Goal: Transaction & Acquisition: Purchase product/service

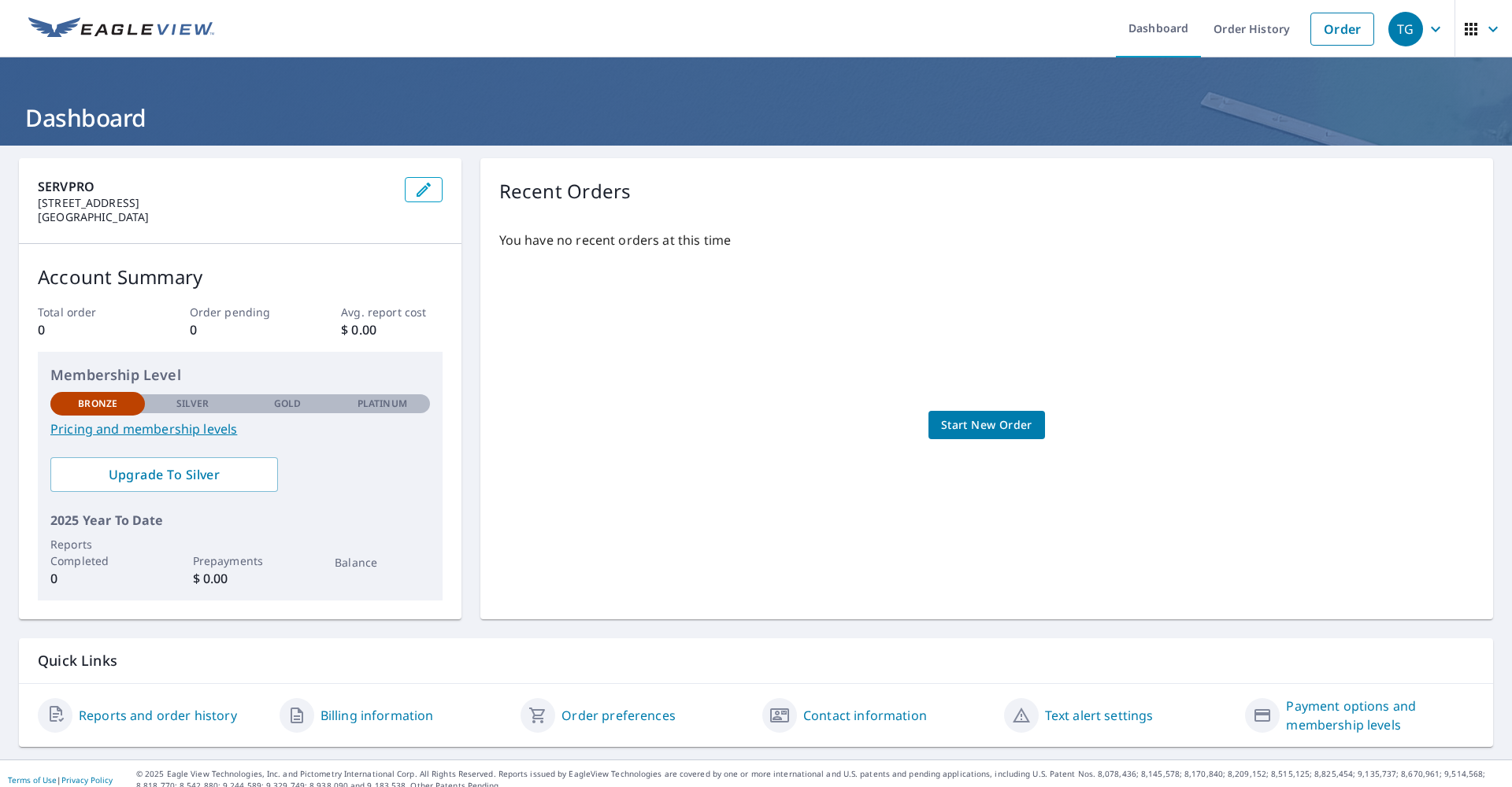
click at [985, 426] on span "Start New Order" at bounding box center [987, 425] width 91 height 20
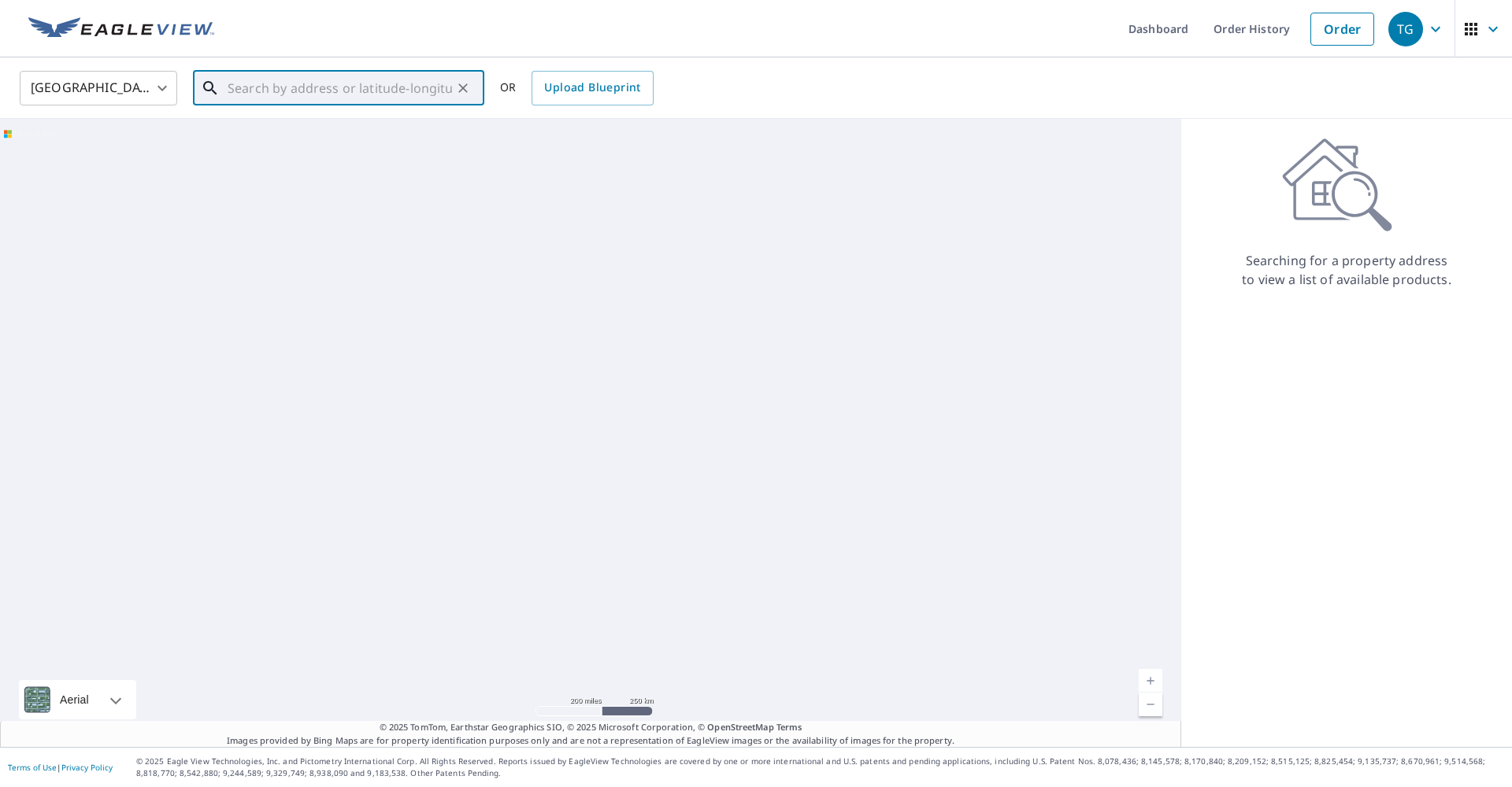
click at [287, 97] on input "text" at bounding box center [340, 88] width 224 height 44
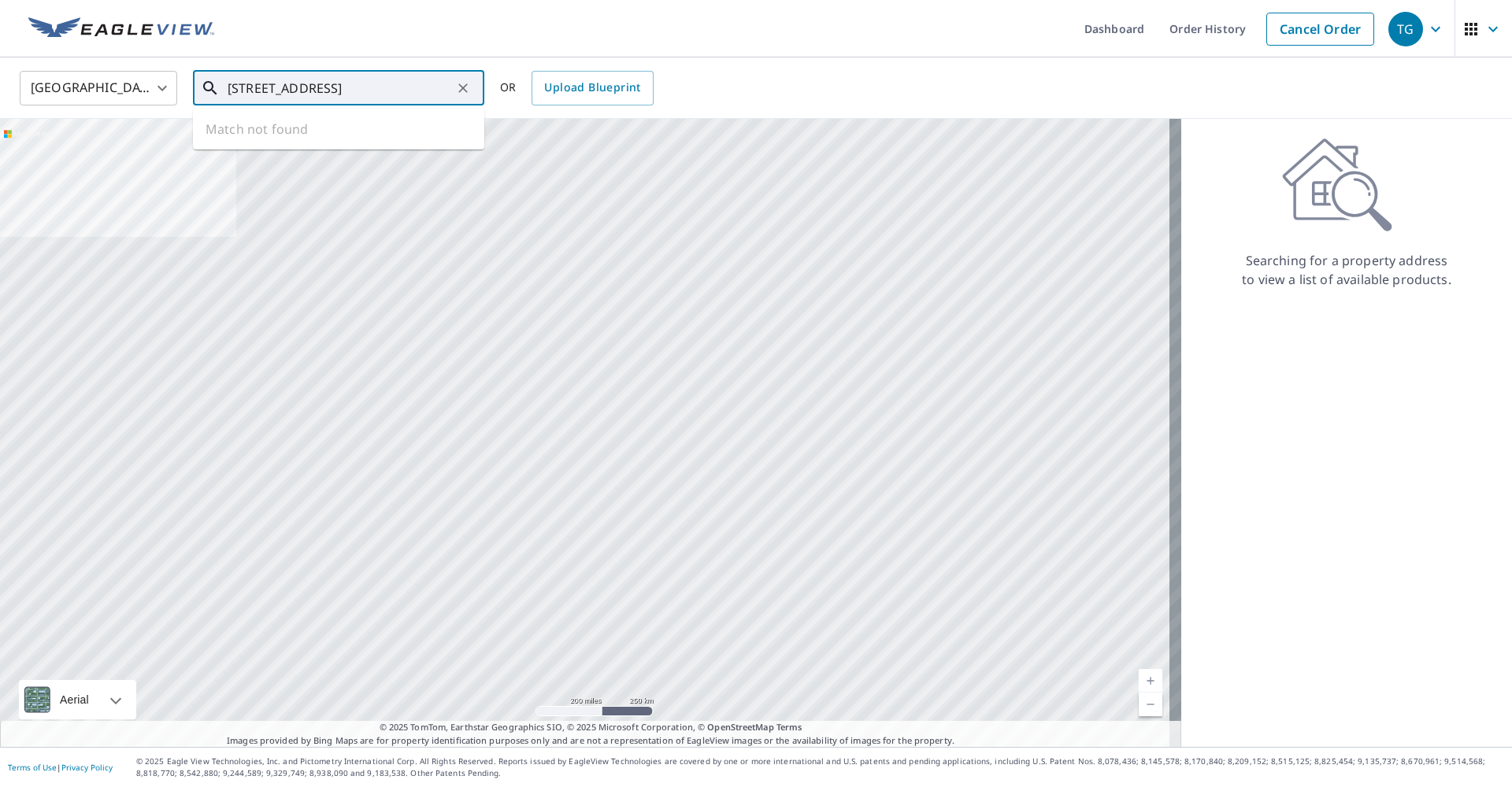
type input "[STREET_ADDRESS]"
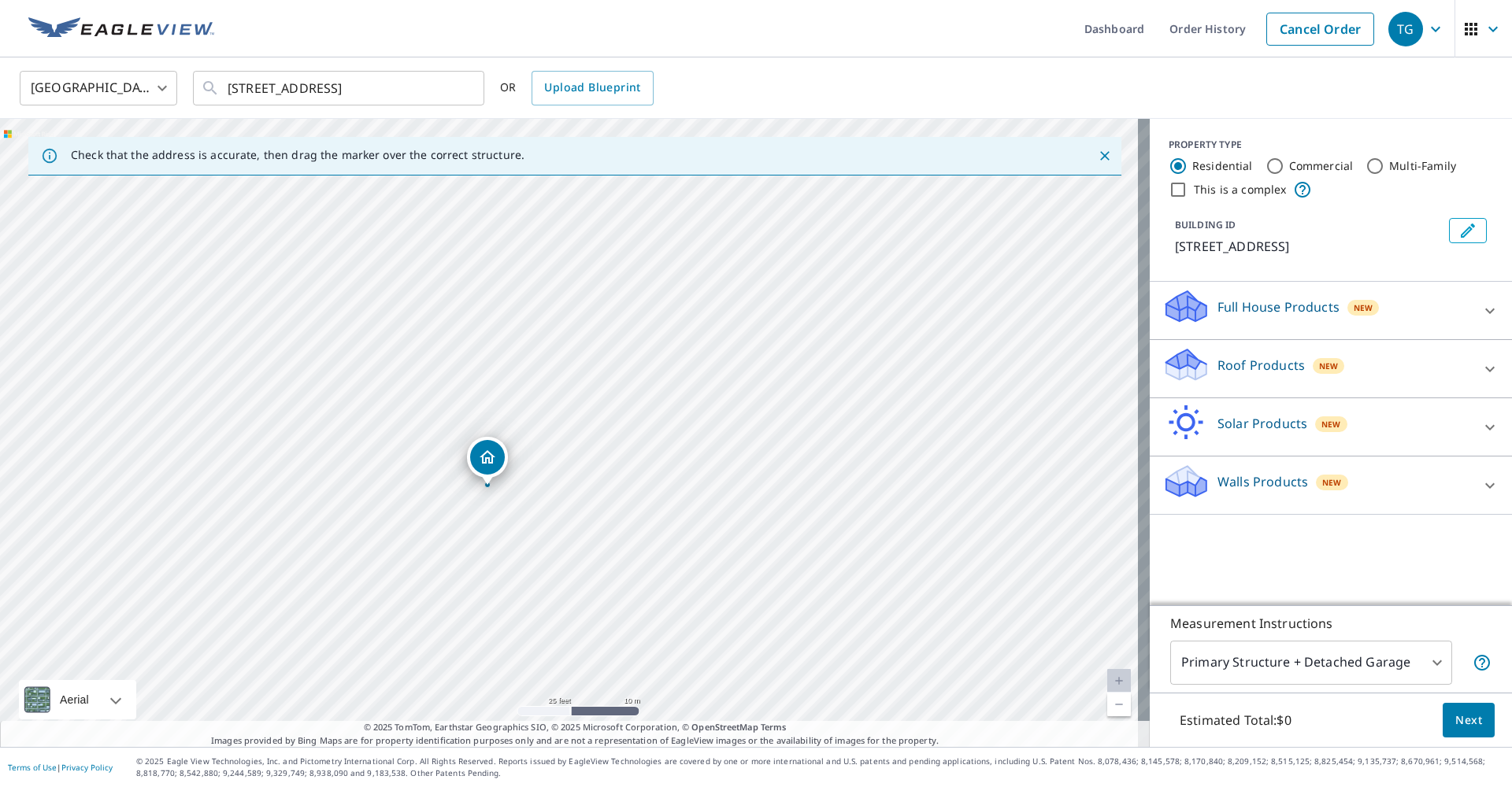
drag, startPoint x: 495, startPoint y: 420, endPoint x: 634, endPoint y: 431, distance: 139.4
click at [634, 431] on div "Flat Tops View [GEOGRAPHIC_DATA]" at bounding box center [574, 432] width 1149 height 628
drag, startPoint x: 427, startPoint y: 404, endPoint x: 613, endPoint y: 403, distance: 186.0
click at [613, 403] on div "Flat Tops View [GEOGRAPHIC_DATA]" at bounding box center [574, 432] width 1149 height 628
drag, startPoint x: 762, startPoint y: 410, endPoint x: 692, endPoint y: 414, distance: 70.1
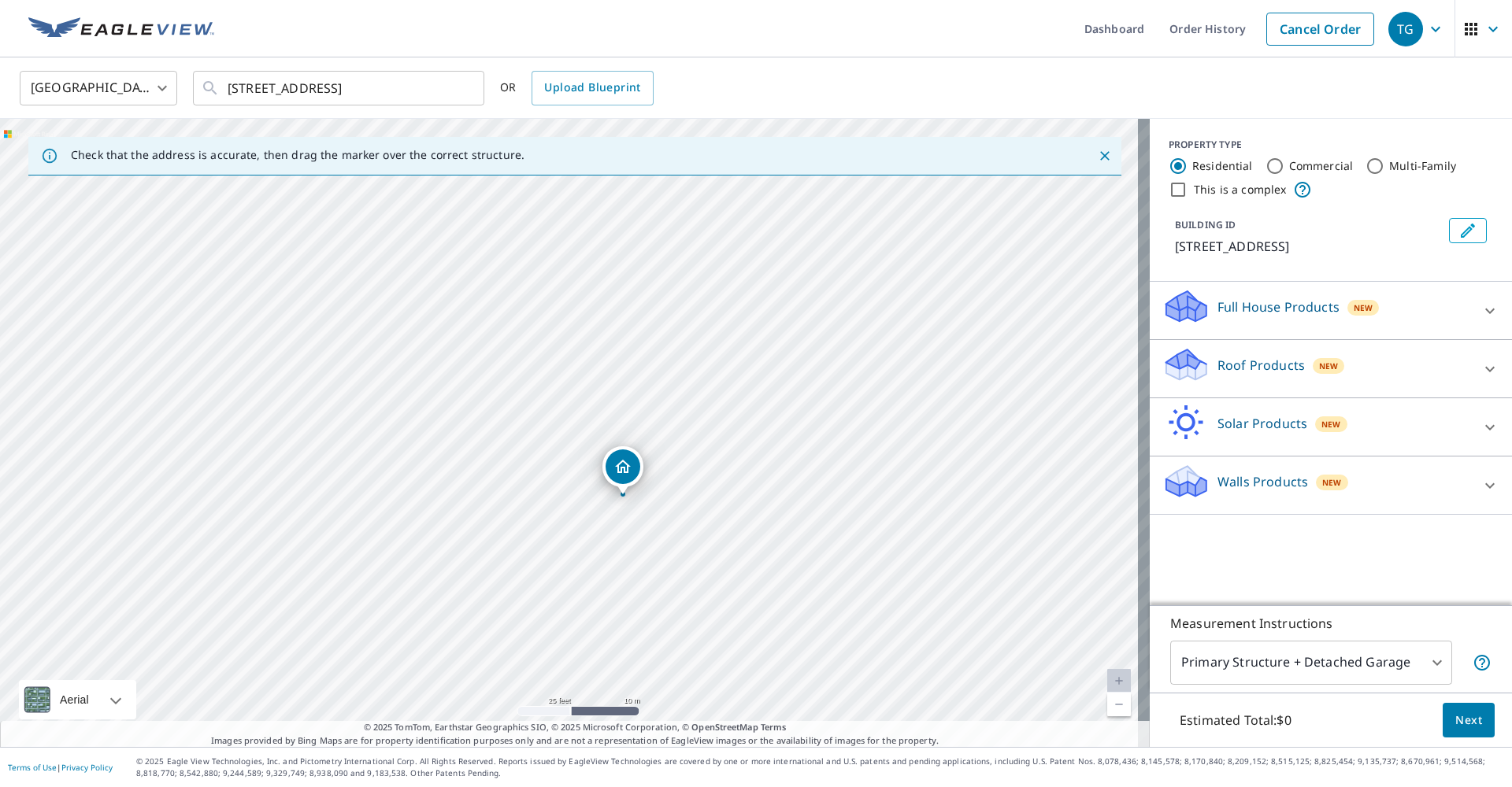
click at [692, 414] on div "Flat Tops View [GEOGRAPHIC_DATA]" at bounding box center [574, 432] width 1149 height 628
click at [622, 457] on icon "Dropped pin, building 1, Residential property, Flat Tops View Dr Glenwood Sprin…" at bounding box center [618, 465] width 19 height 19
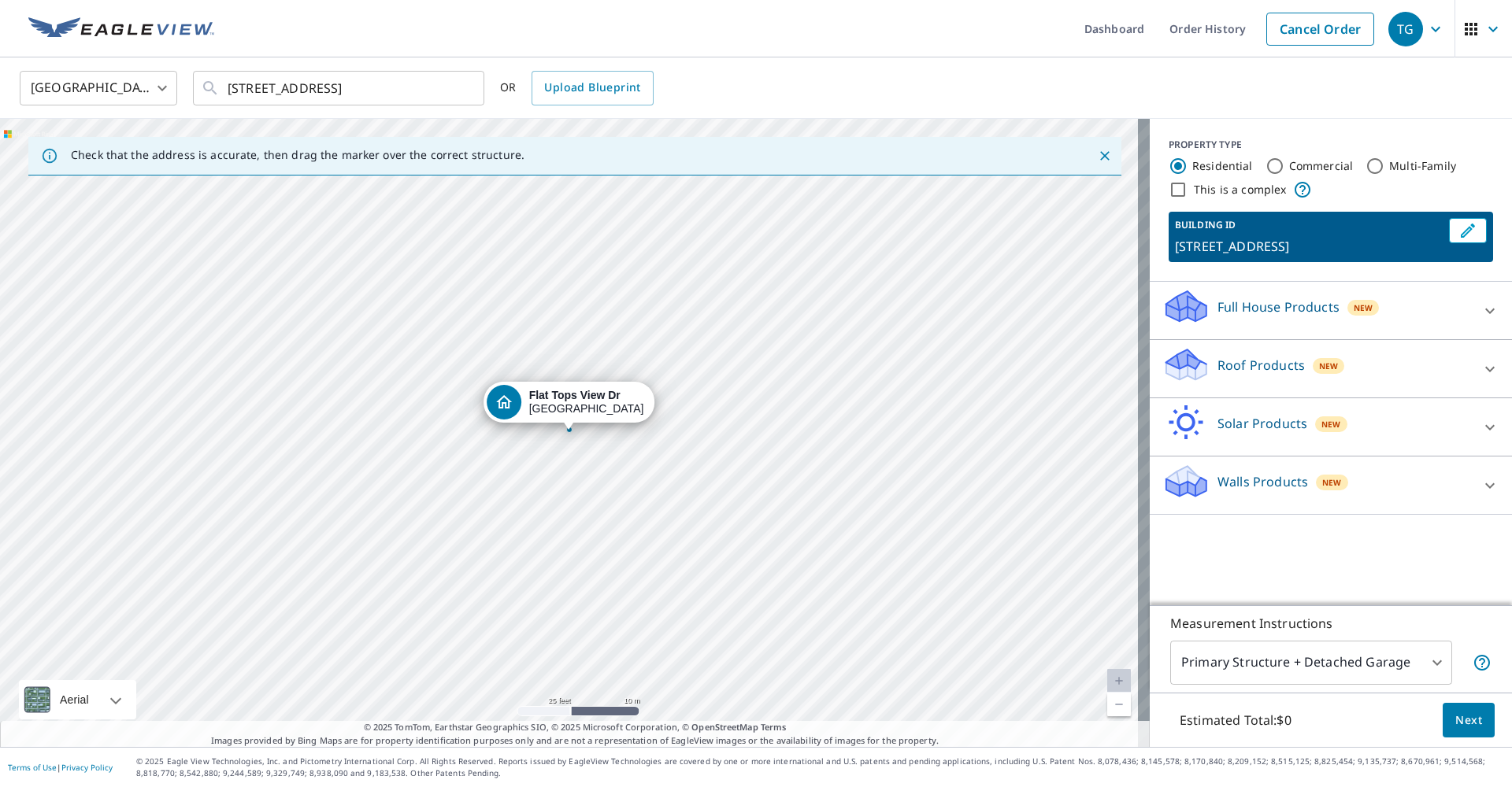
click at [1250, 316] on p "Full House Products" at bounding box center [1279, 307] width 122 height 19
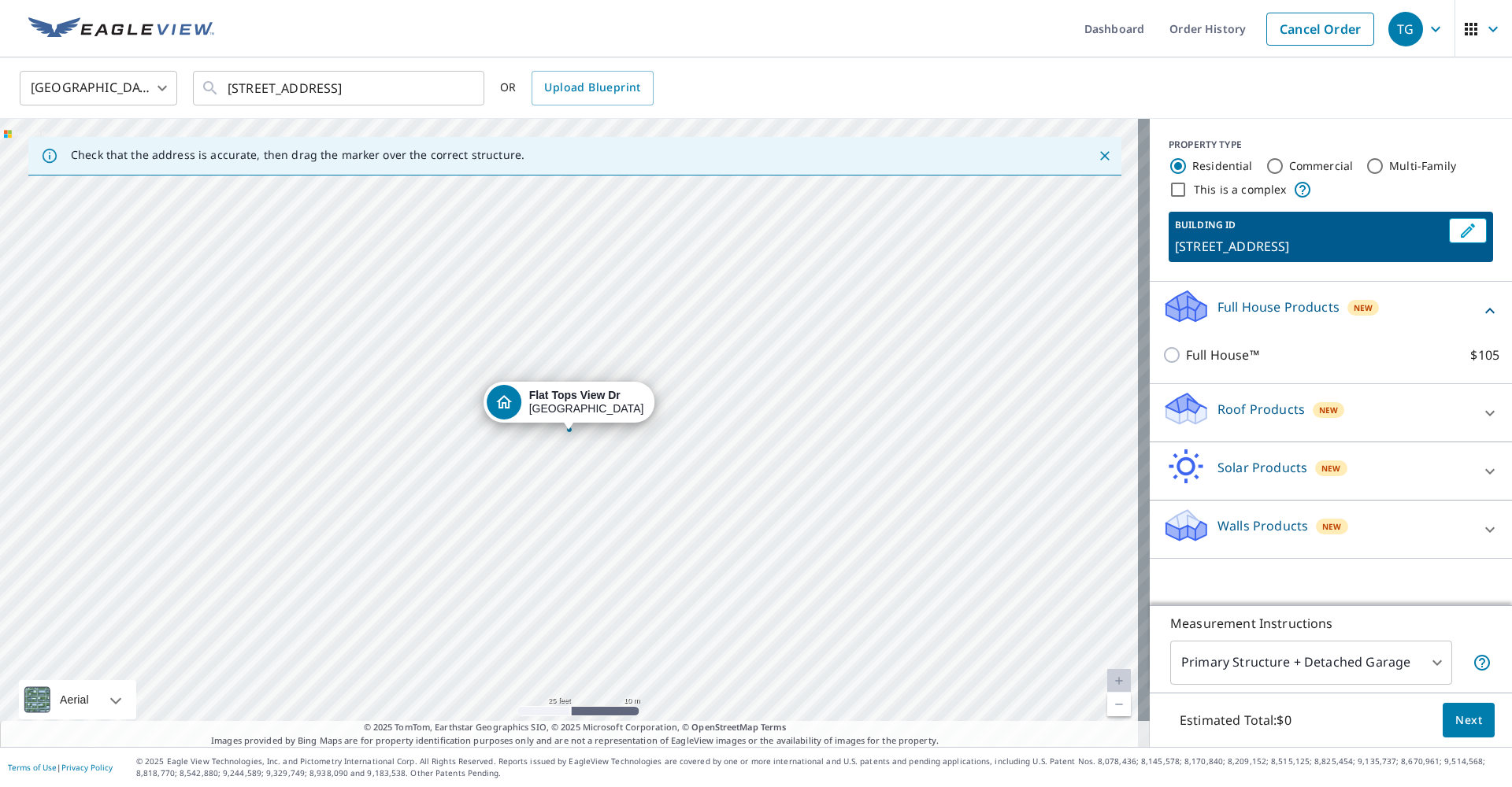
click at [1241, 419] on p "Roof Products" at bounding box center [1261, 409] width 87 height 19
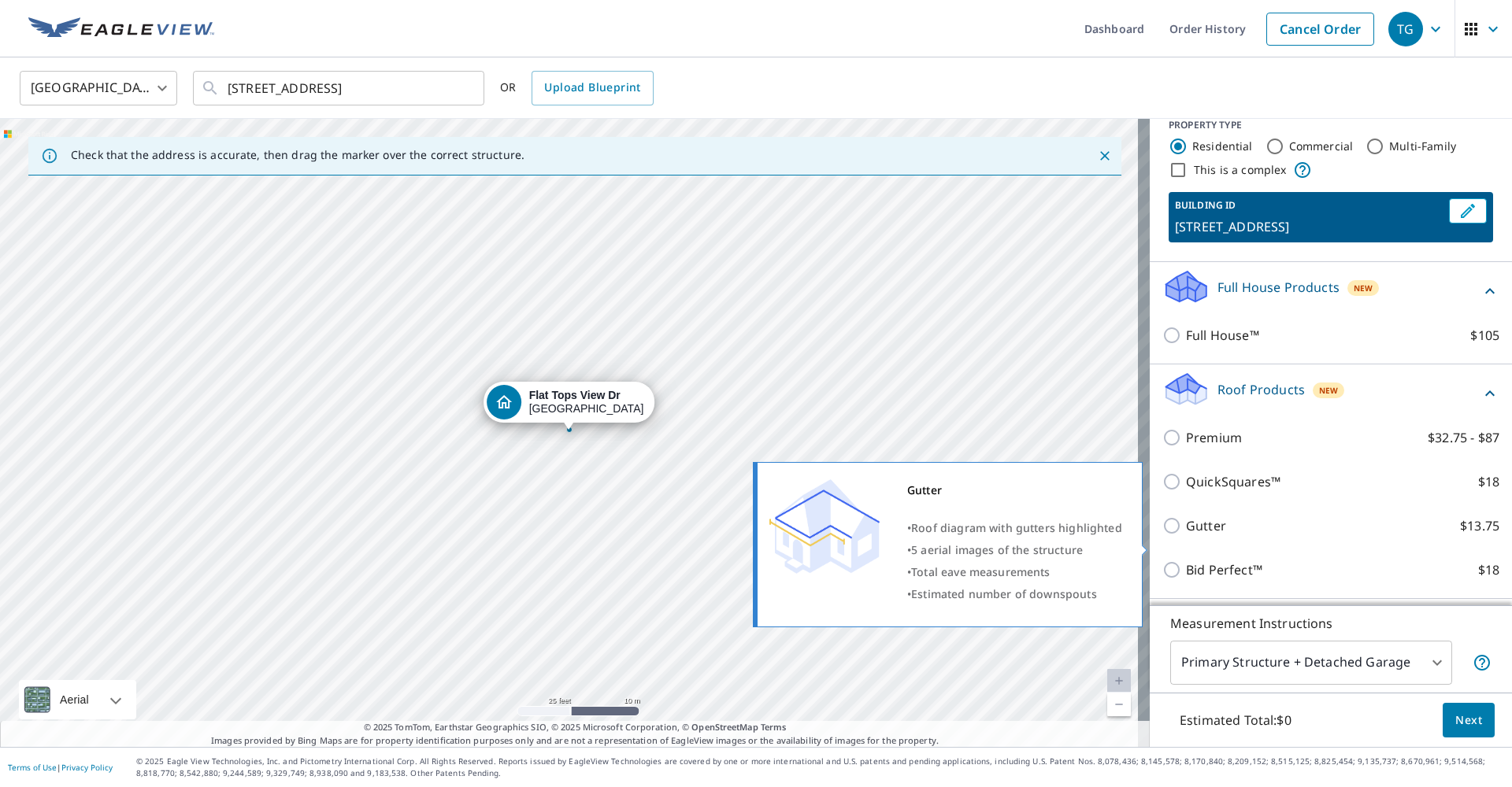
scroll to position [43, 0]
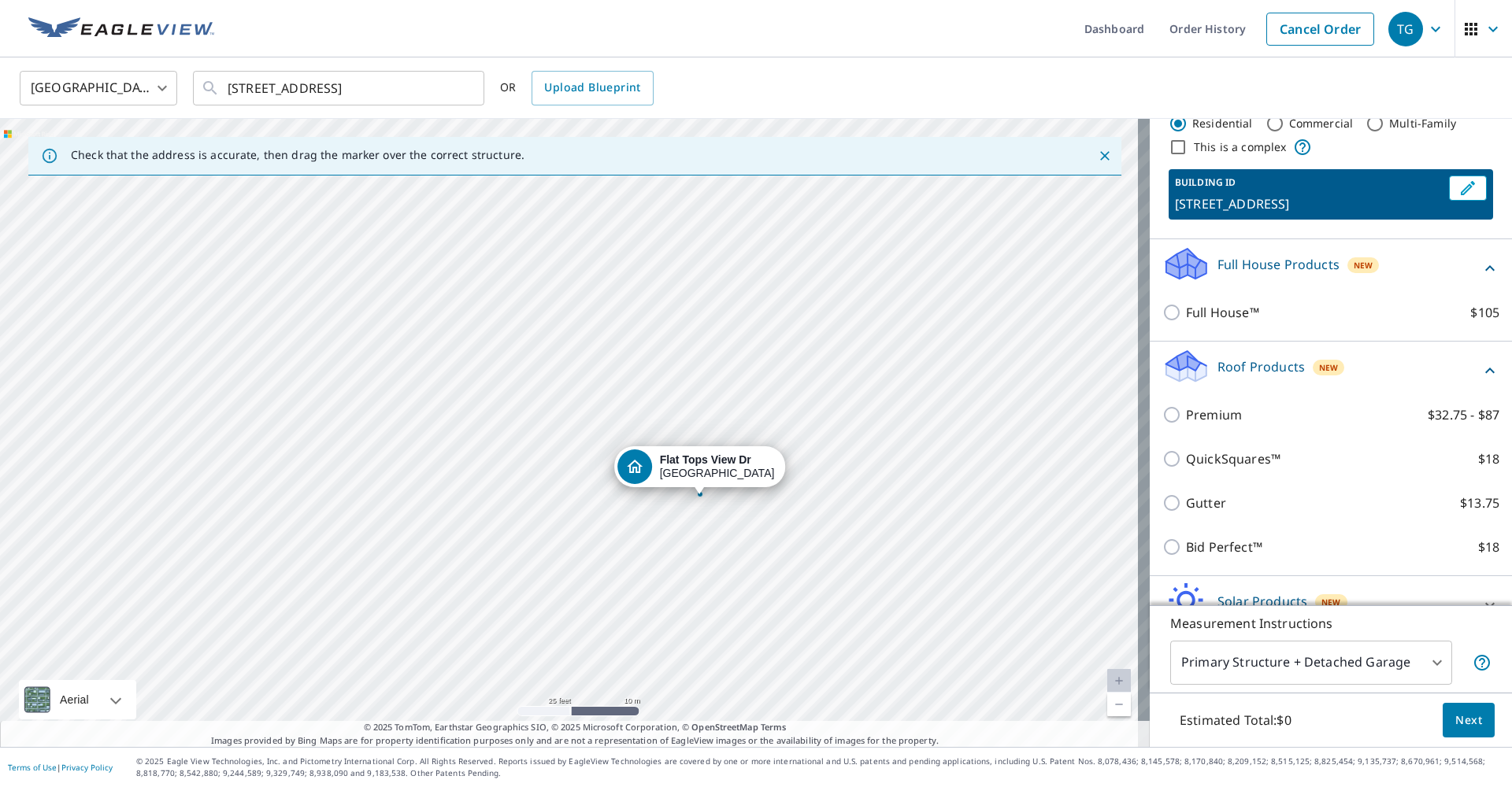
drag, startPoint x: 458, startPoint y: 424, endPoint x: 589, endPoint y: 489, distance: 146.2
click at [589, 489] on div "Flat Tops View [GEOGRAPHIC_DATA]" at bounding box center [574, 432] width 1149 height 628
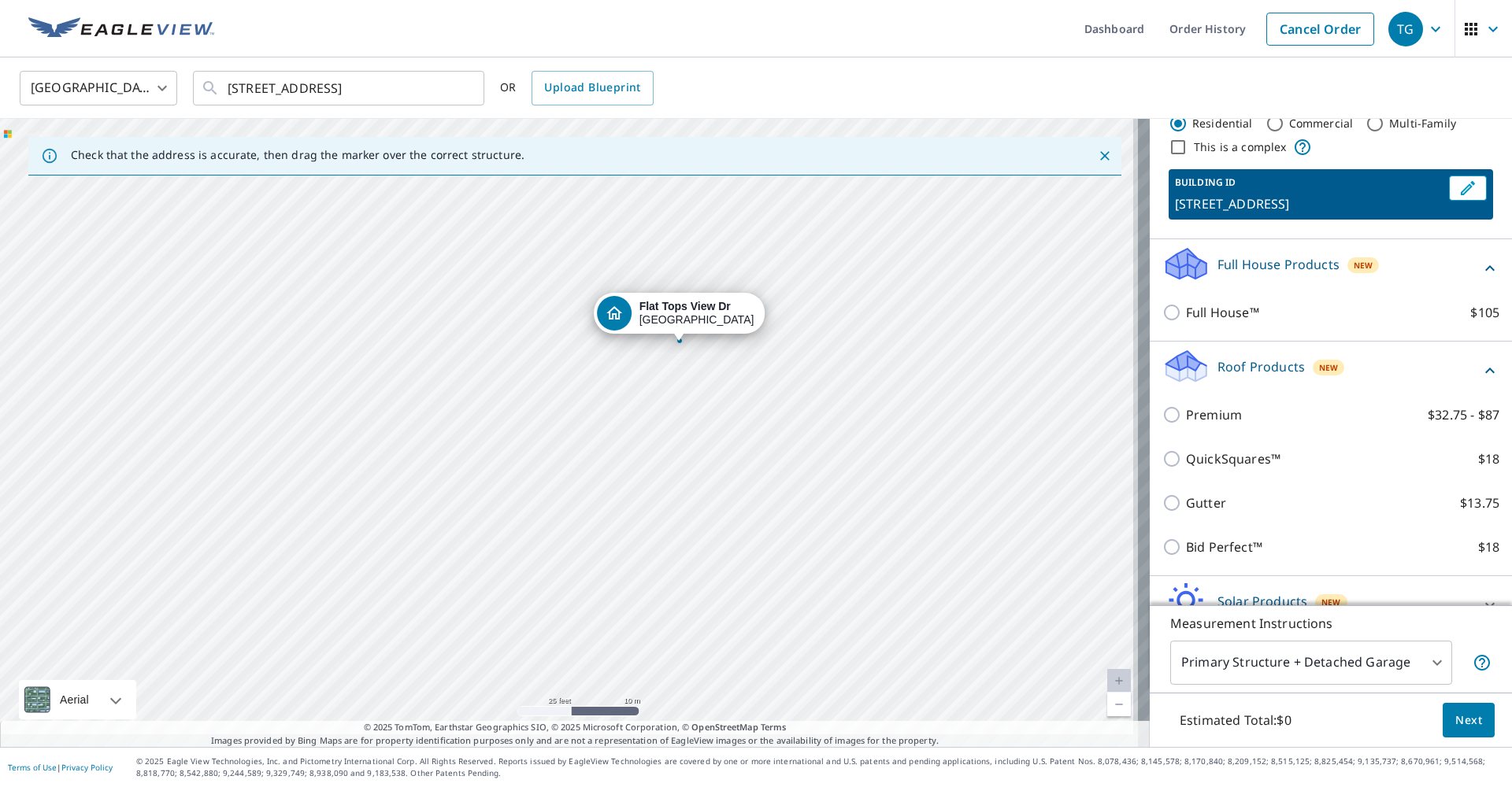
drag, startPoint x: 571, startPoint y: 507, endPoint x: 550, endPoint y: 354, distance: 154.4
click at [550, 354] on div "Flat Tops View [GEOGRAPHIC_DATA]" at bounding box center [574, 432] width 1149 height 628
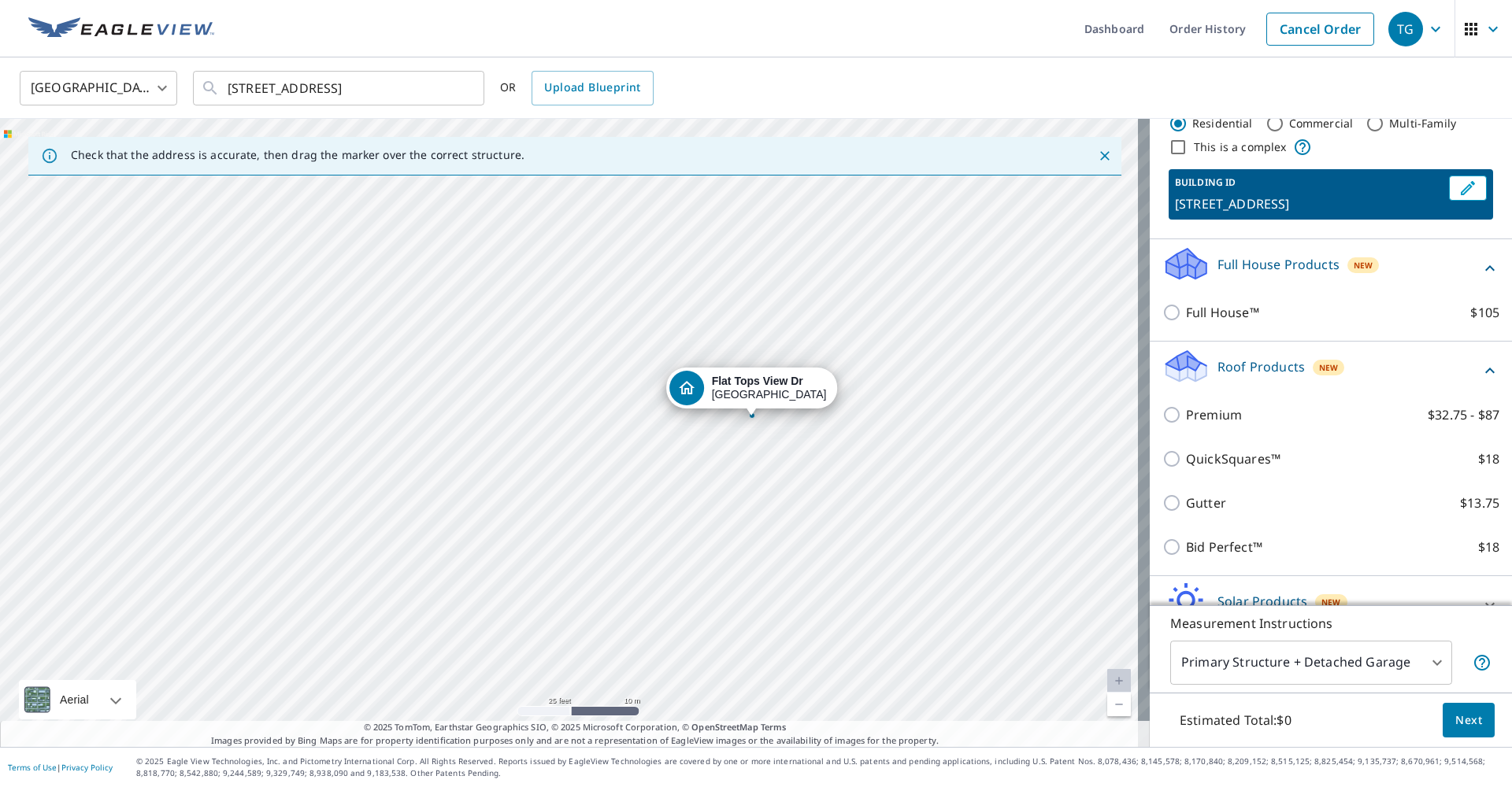
drag, startPoint x: 687, startPoint y: 362, endPoint x: 660, endPoint y: 448, distance: 90.1
click at [660, 448] on div "Flat Tops View [GEOGRAPHIC_DATA]" at bounding box center [574, 432] width 1149 height 628
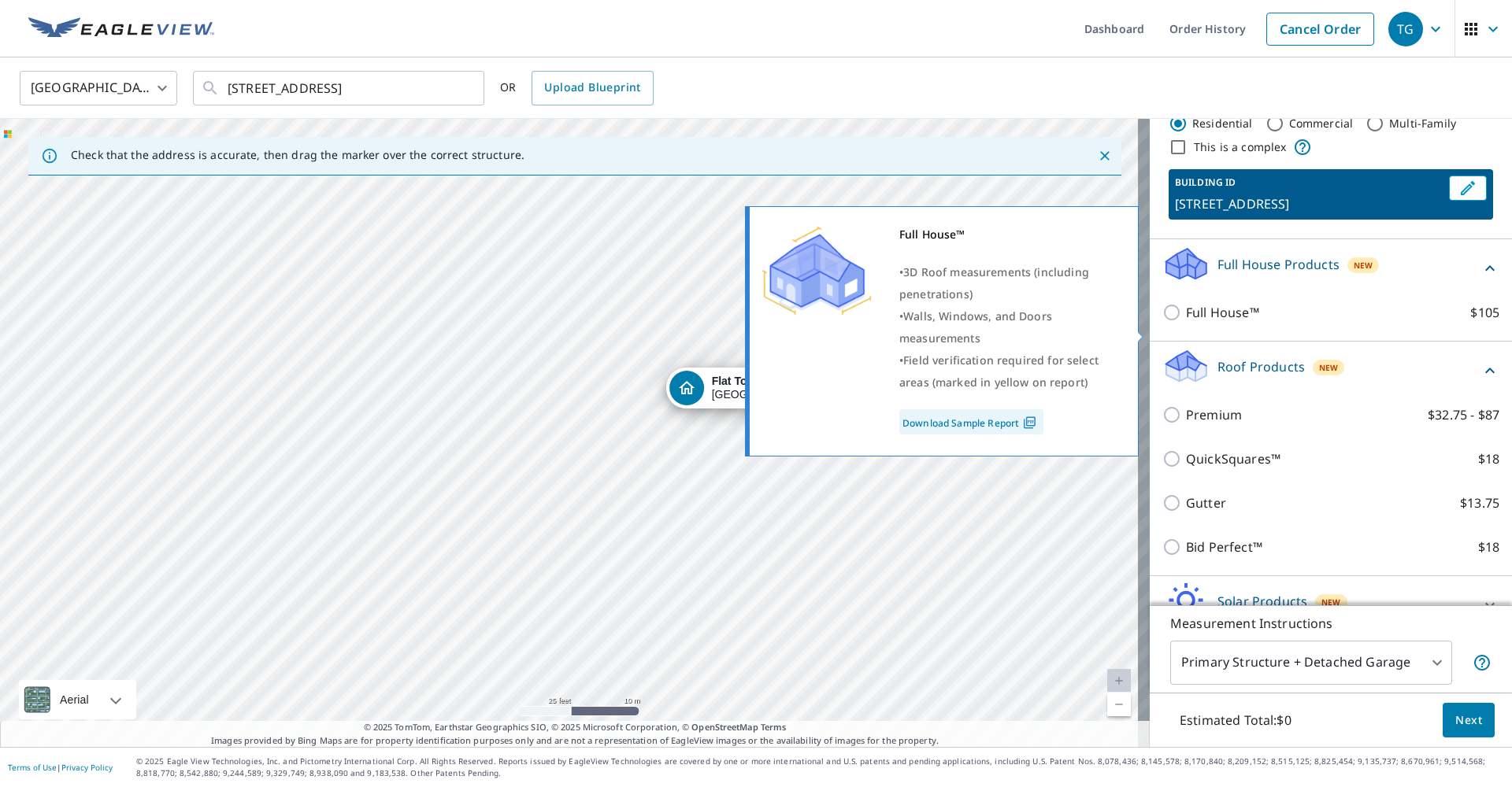
click at [1186, 322] on p "Full House™" at bounding box center [1222, 312] width 73 height 19
click at [1185, 322] on input "Full House™ $105" at bounding box center [1174, 312] width 24 height 19
checkbox input "true"
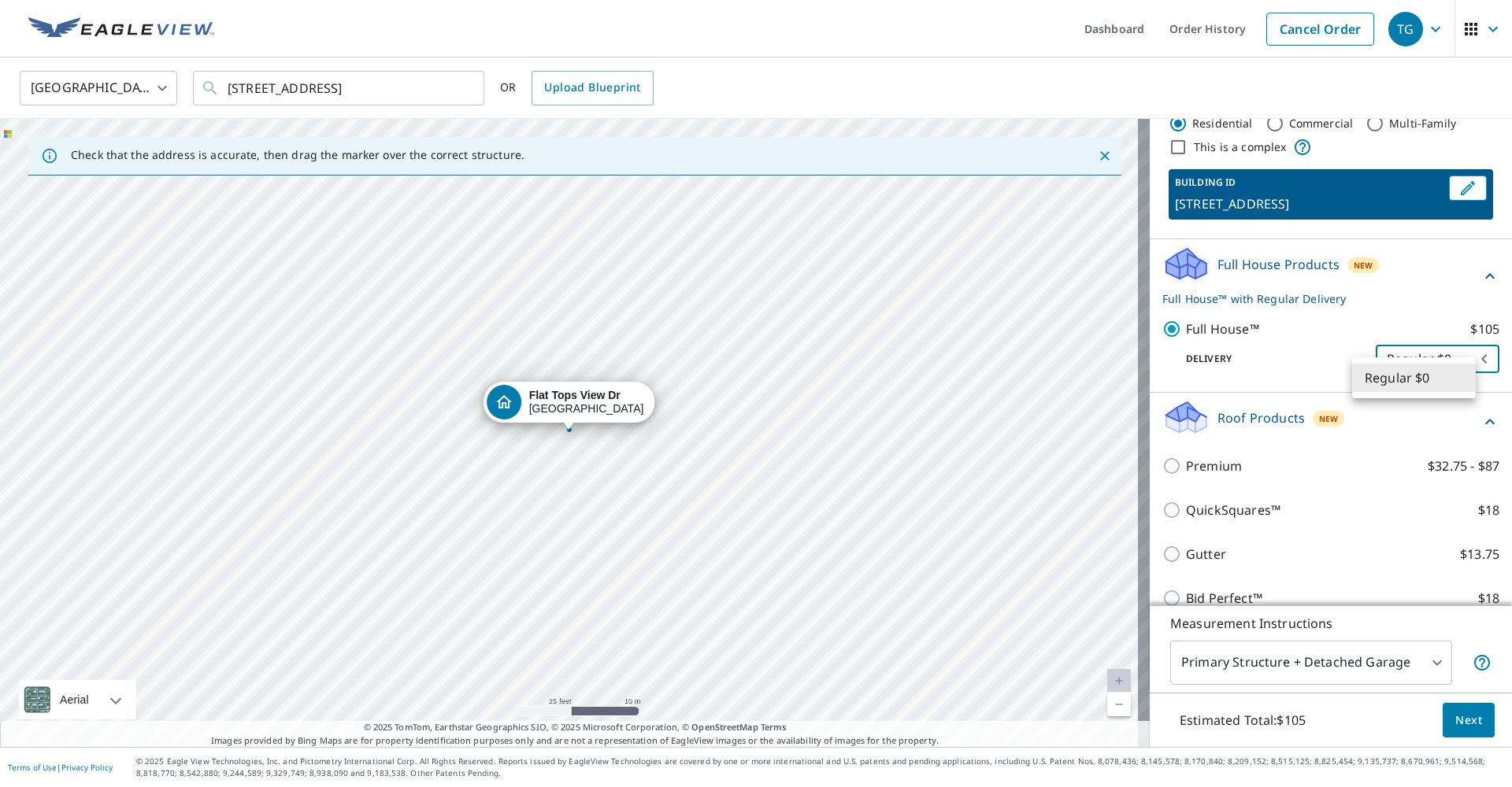
click at [1455, 382] on body "TG TG Dashboard Order History Cancel Order TG [GEOGRAPHIC_DATA] [GEOGRAPHIC_DAT…" at bounding box center [756, 394] width 1512 height 787
click at [1455, 382] on li "Regular $0" at bounding box center [1414, 377] width 124 height 28
click at [1429, 665] on body "TG TG Dashboard Order History Cancel Order TG [GEOGRAPHIC_DATA] [GEOGRAPHIC_DAT…" at bounding box center [756, 394] width 1512 height 787
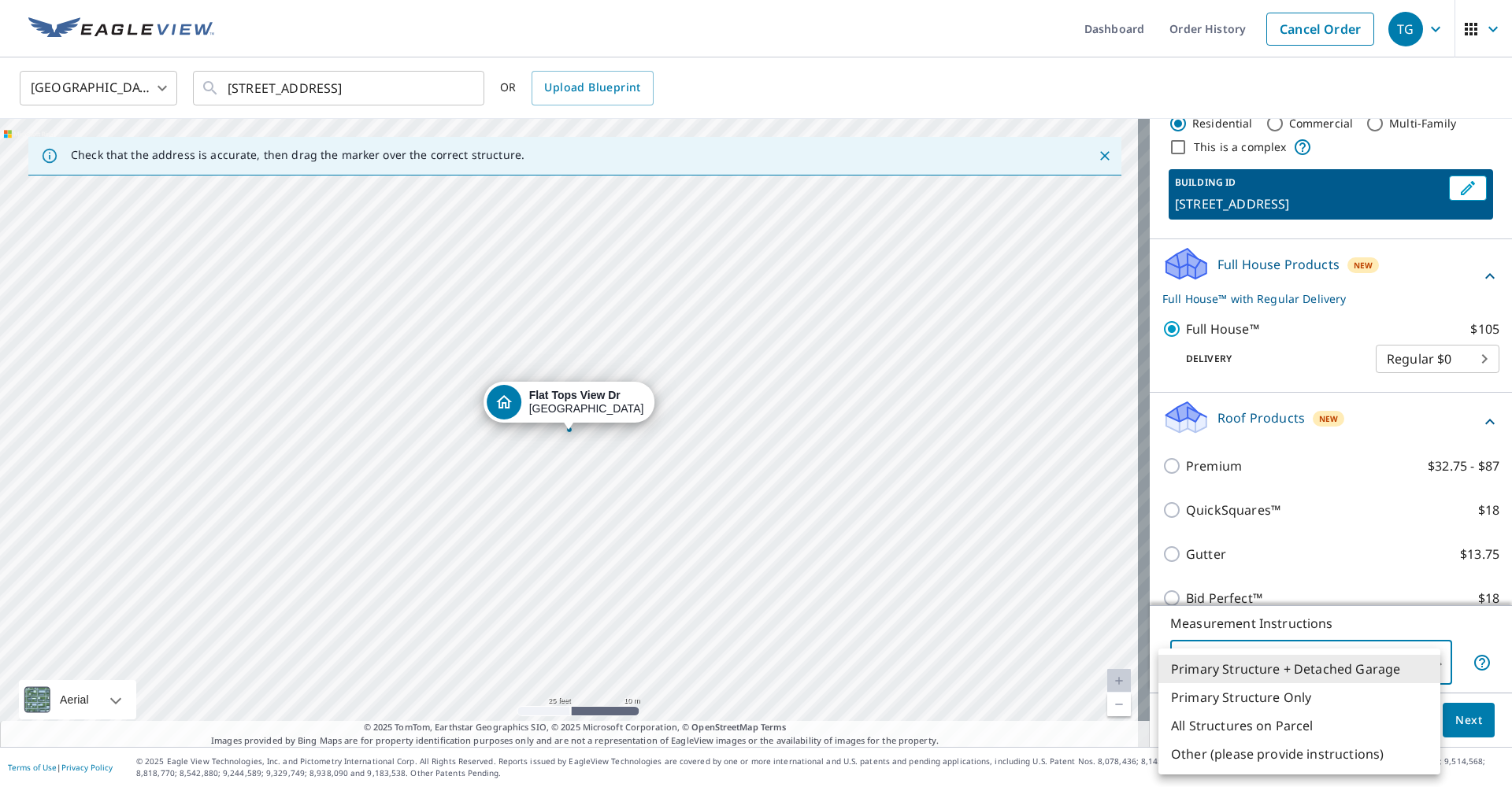
click at [1318, 621] on div at bounding box center [756, 394] width 1512 height 787
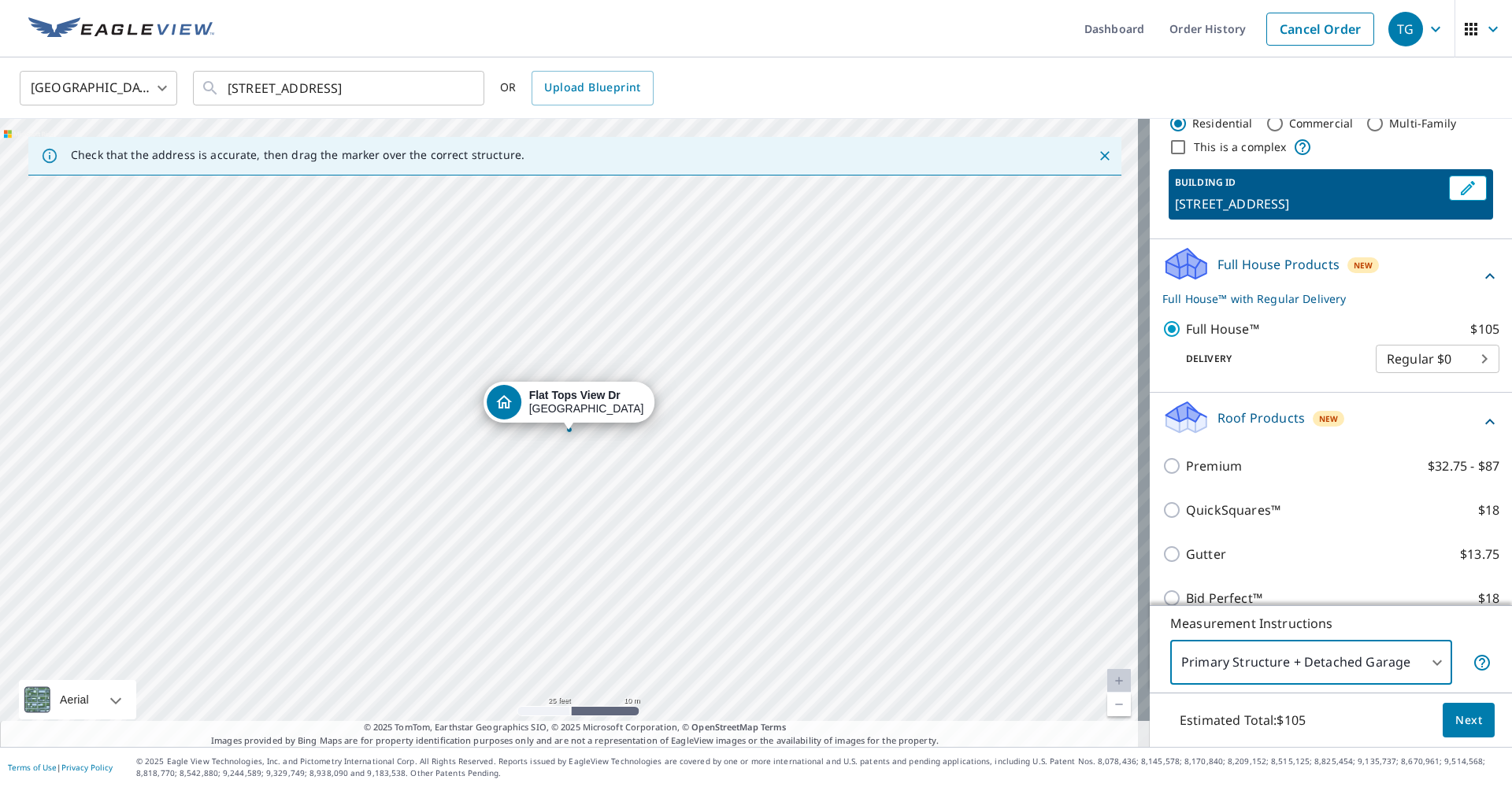
click at [1455, 715] on span "Next" at bounding box center [1468, 721] width 26 height 20
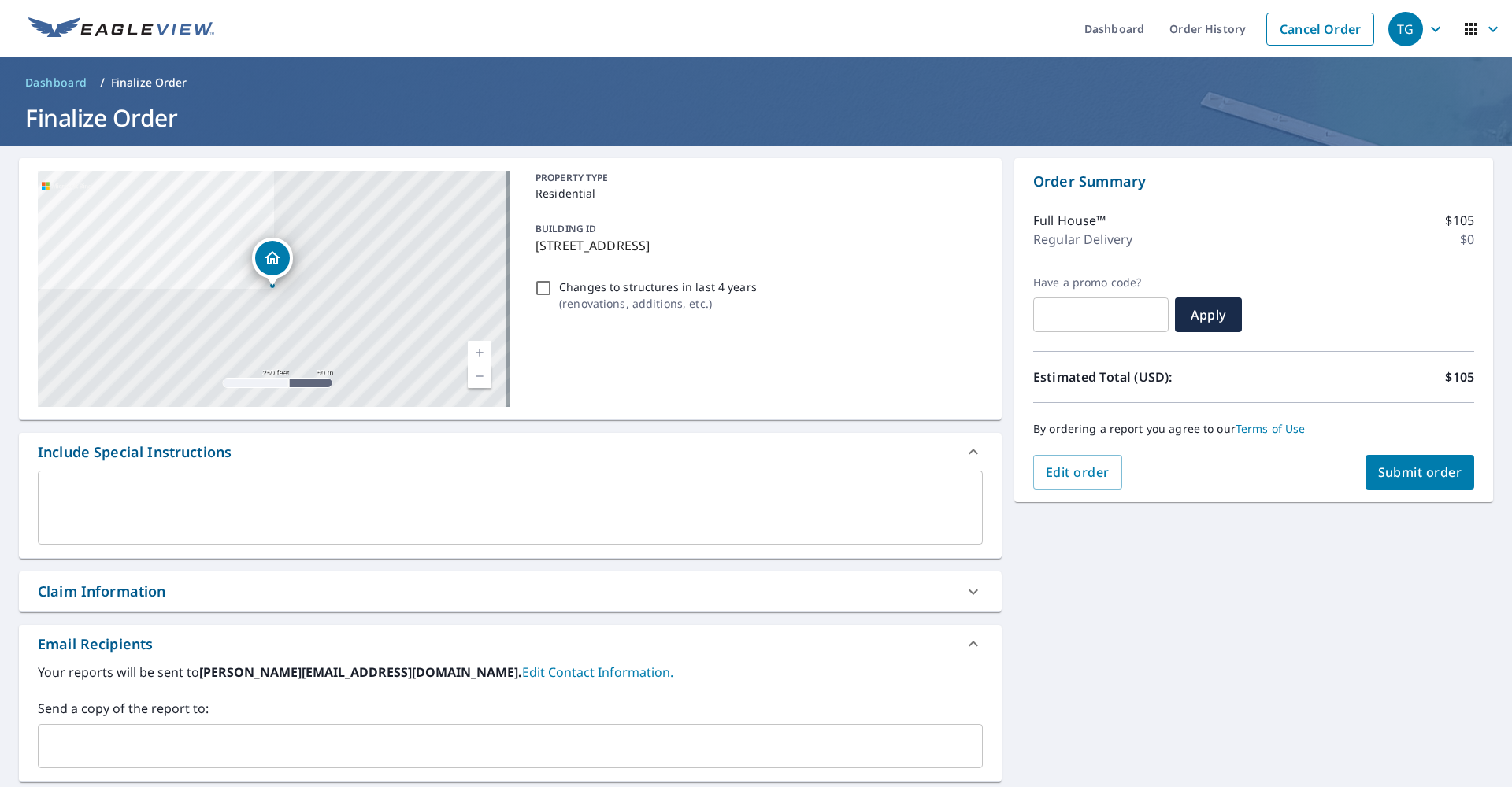
click at [538, 285] on input "Changes to structures in last 4 years ( renovations, additions, etc. )" at bounding box center [543, 288] width 19 height 19
checkbox input "true"
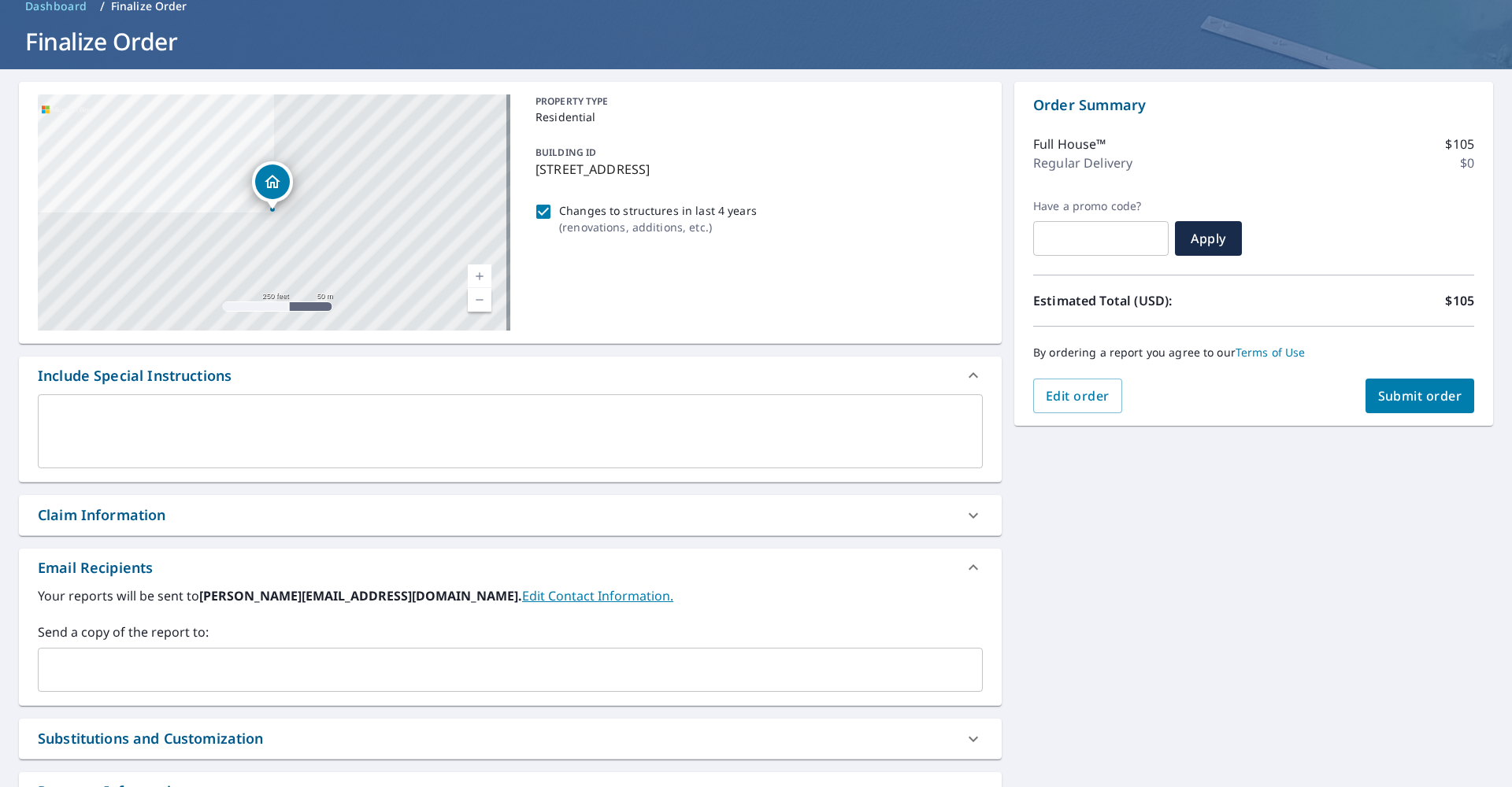
scroll to position [136, 0]
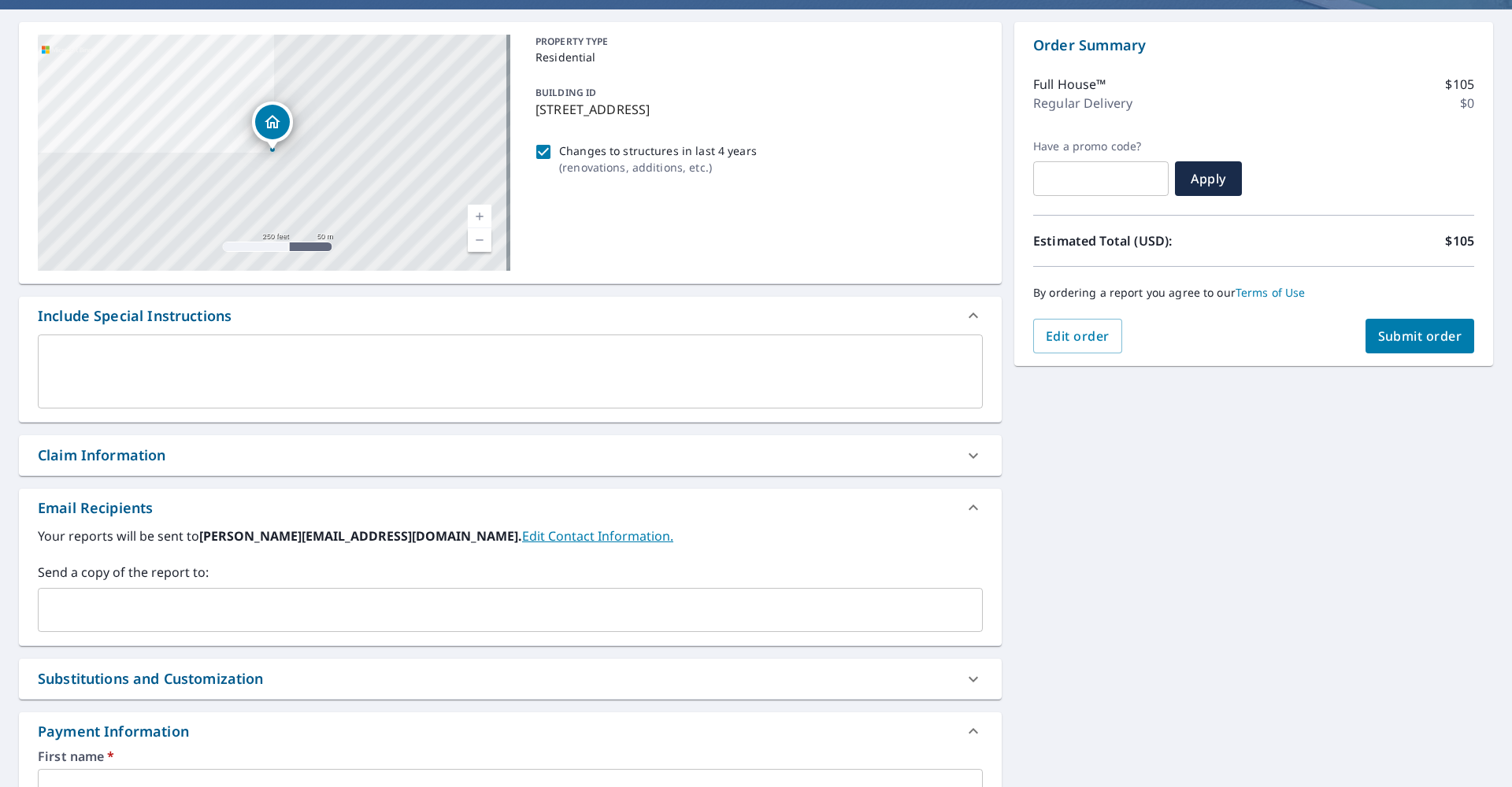
click at [336, 364] on textarea at bounding box center [510, 372] width 923 height 45
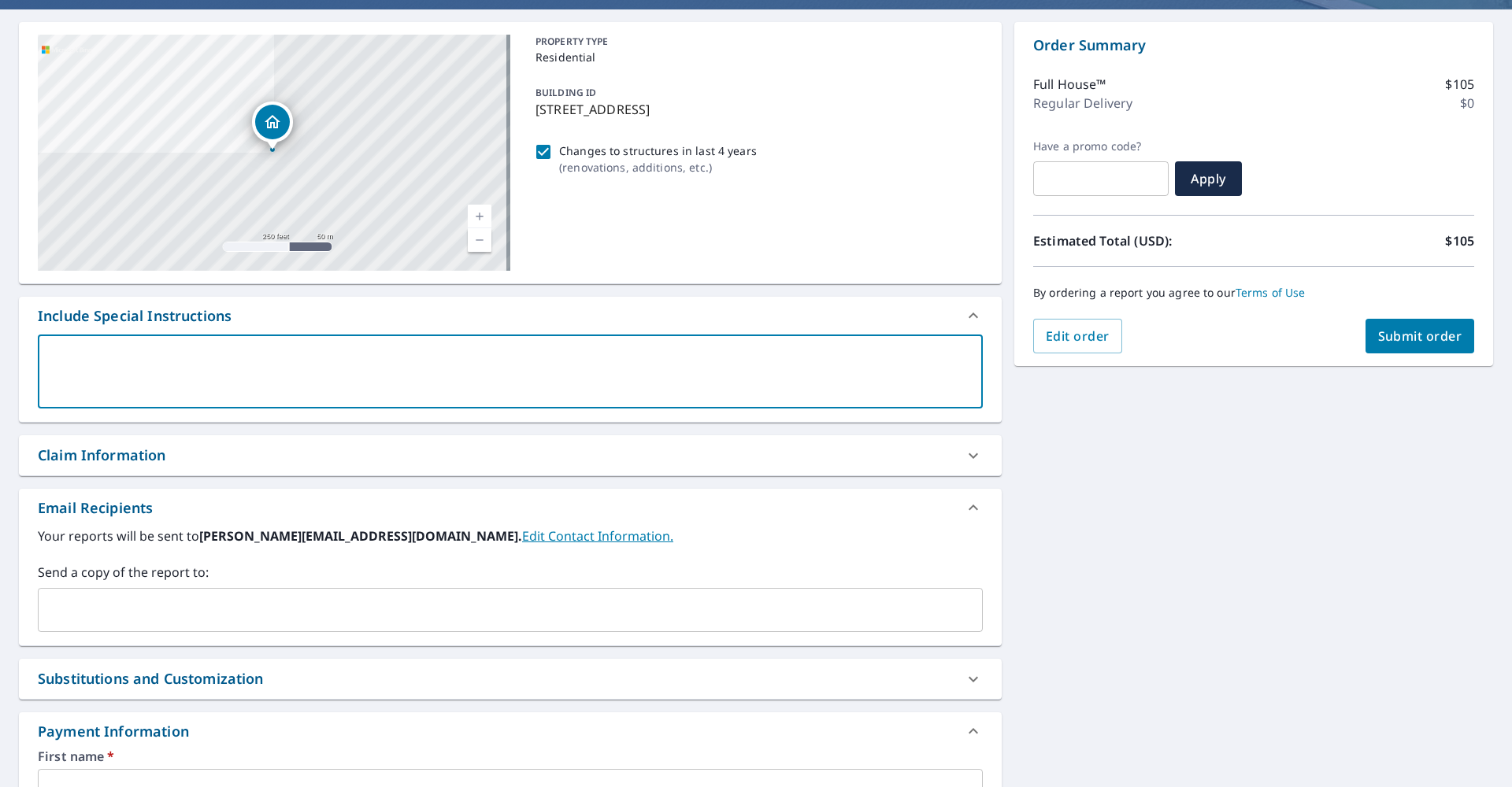
type textarea "o"
type textarea "x"
type textarea "ow"
type textarea "x"
type textarea "own"
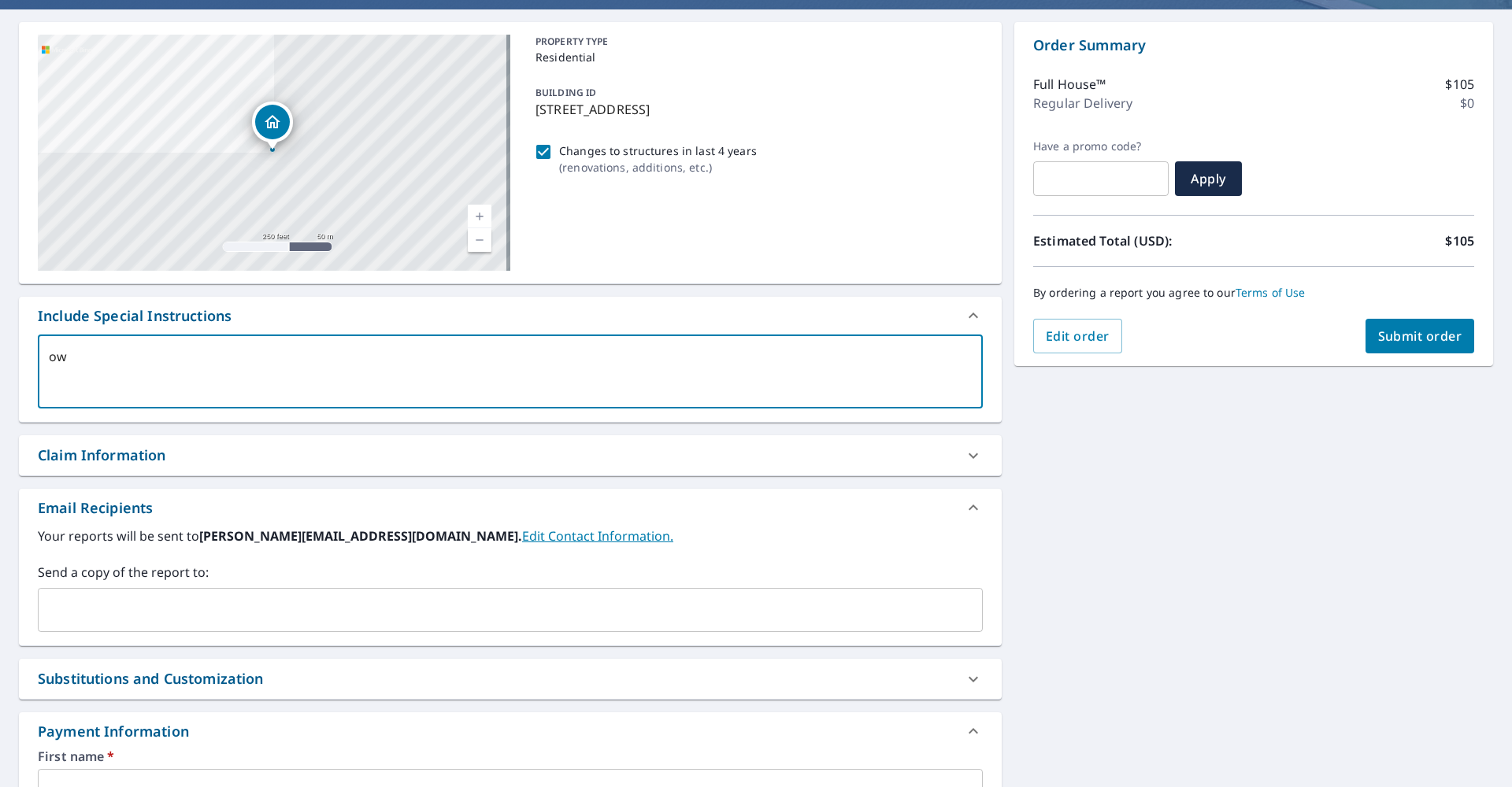
type textarea "x"
type textarea "owni"
type textarea "x"
type textarea "ownin"
type textarea "x"
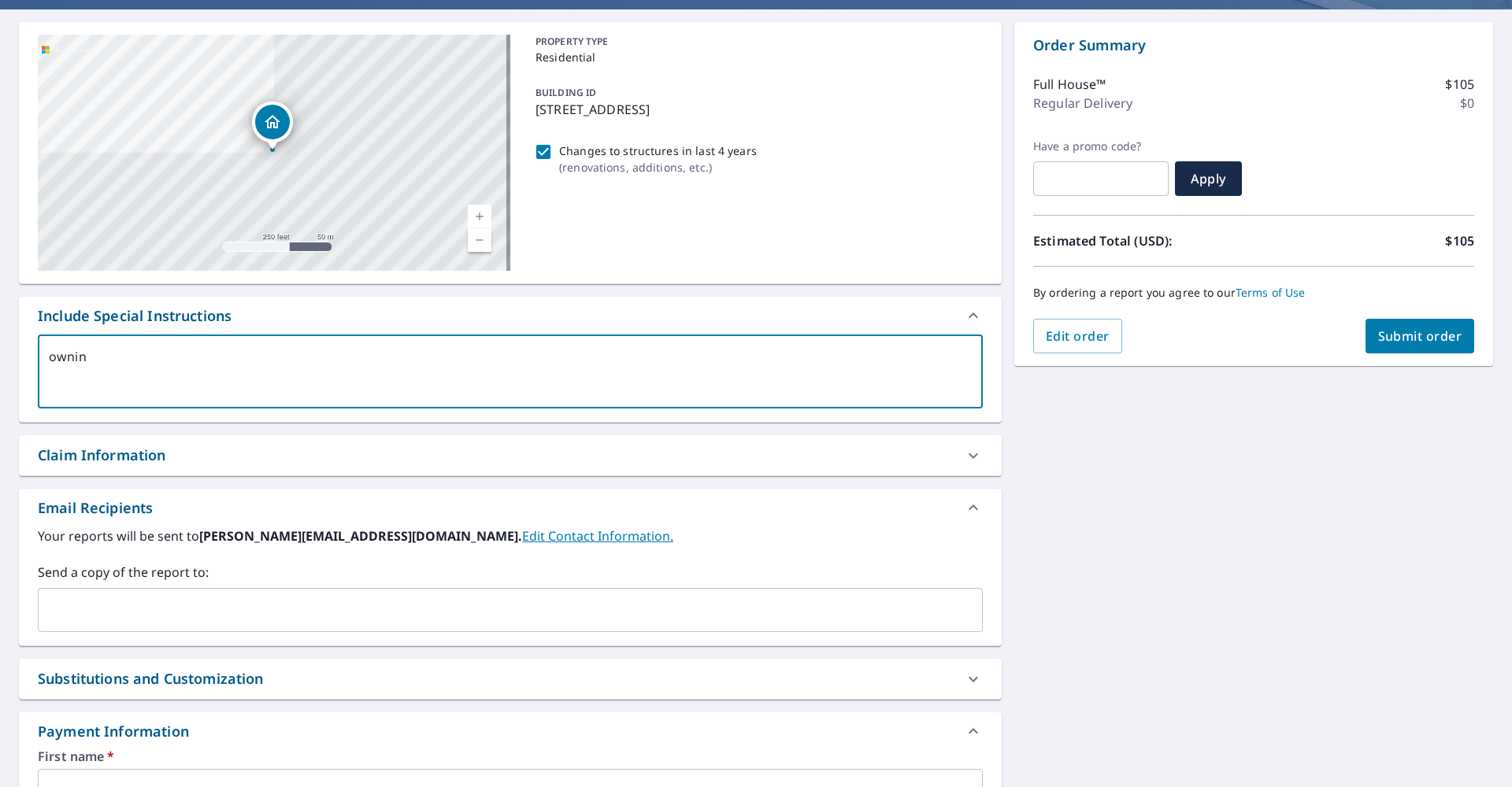
type textarea "owning"
type textarea "x"
type textarea "owning"
type textarea "x"
type textarea "owning t"
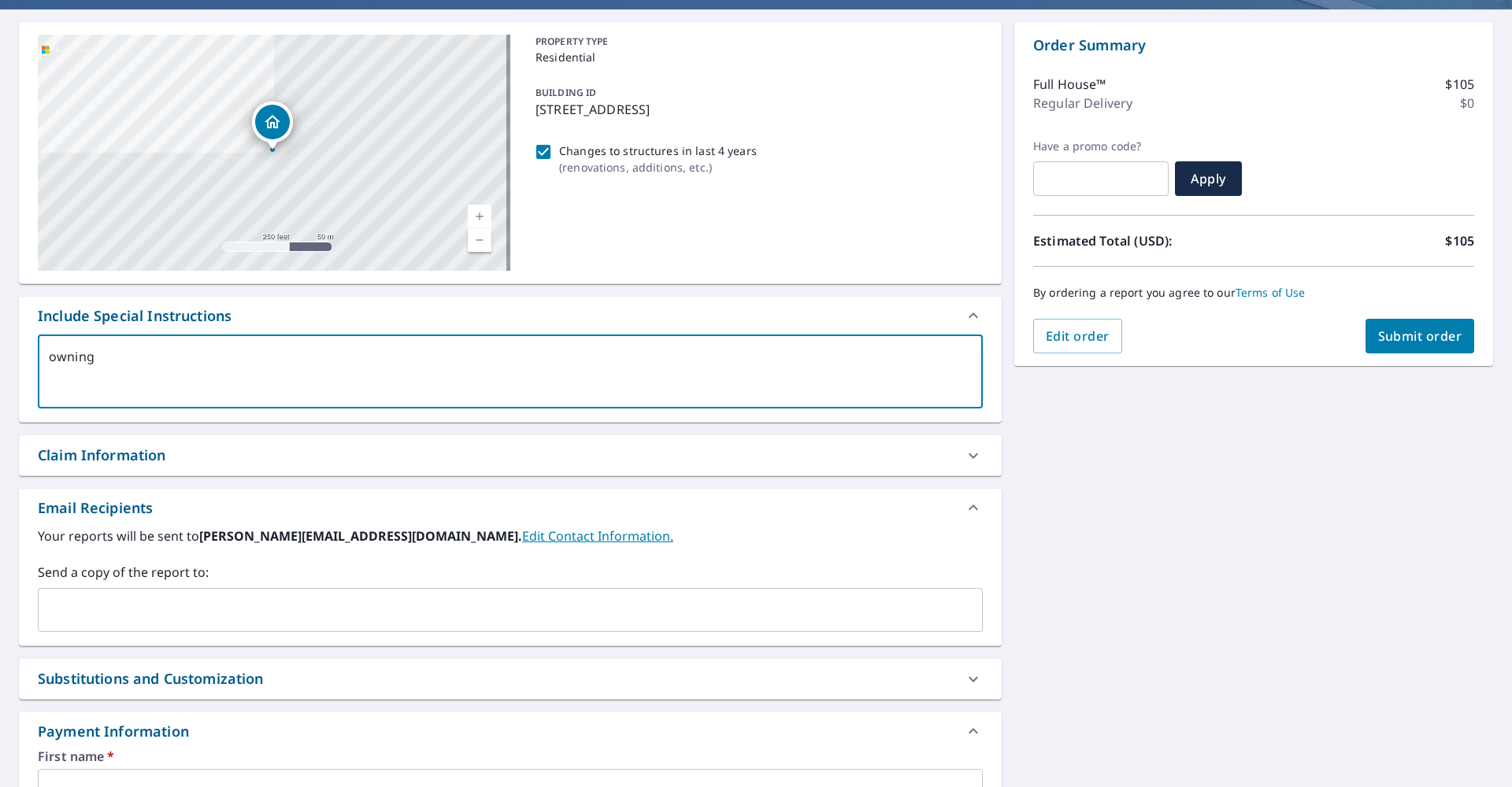
type textarea "x"
type textarea "owning to"
type textarea "x"
type textarea "owning to"
type textarea "x"
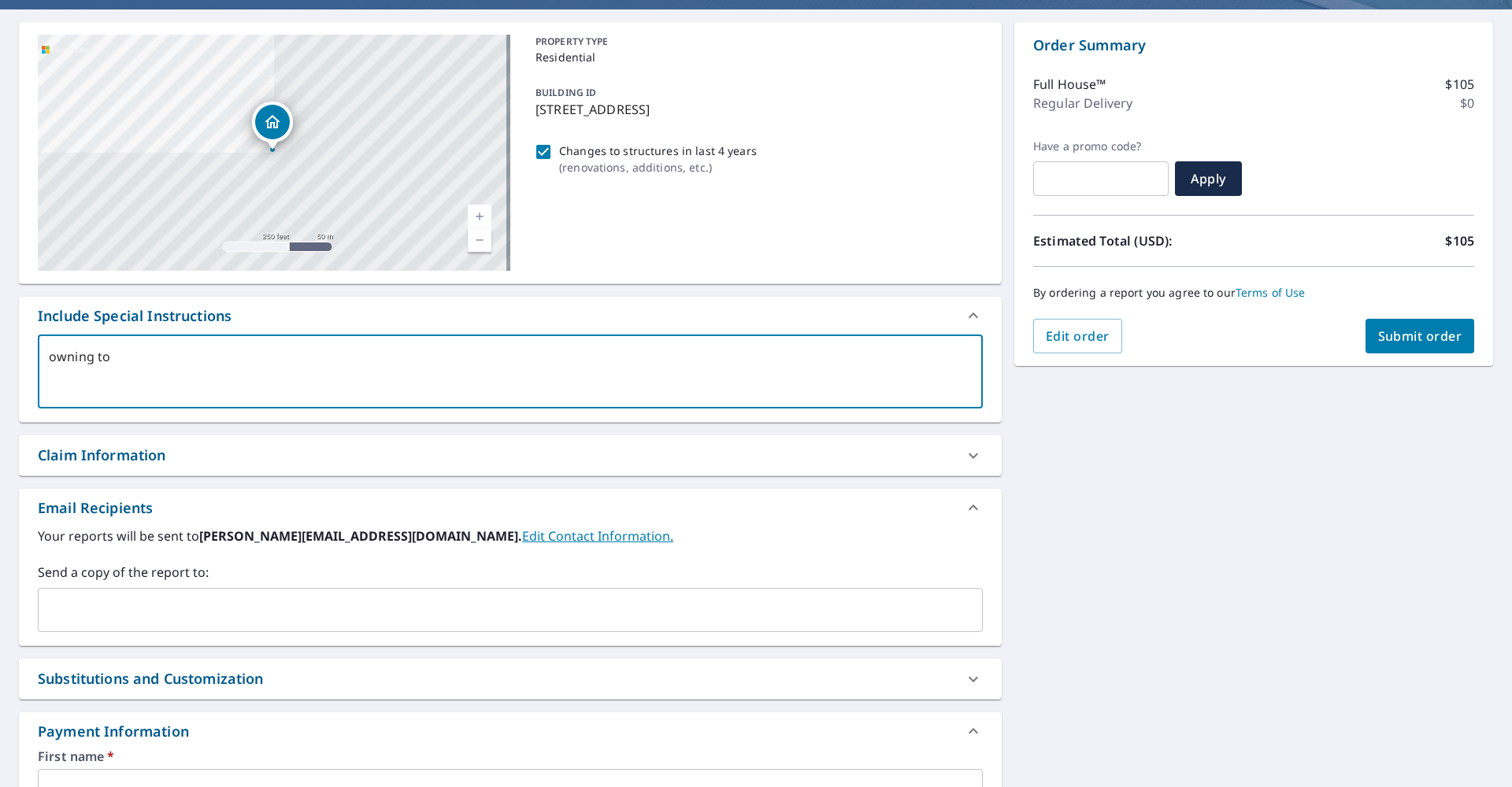
type textarea "owning to t"
type textarea "x"
type textarea "owning to th"
type textarea "x"
type textarea "owning to the"
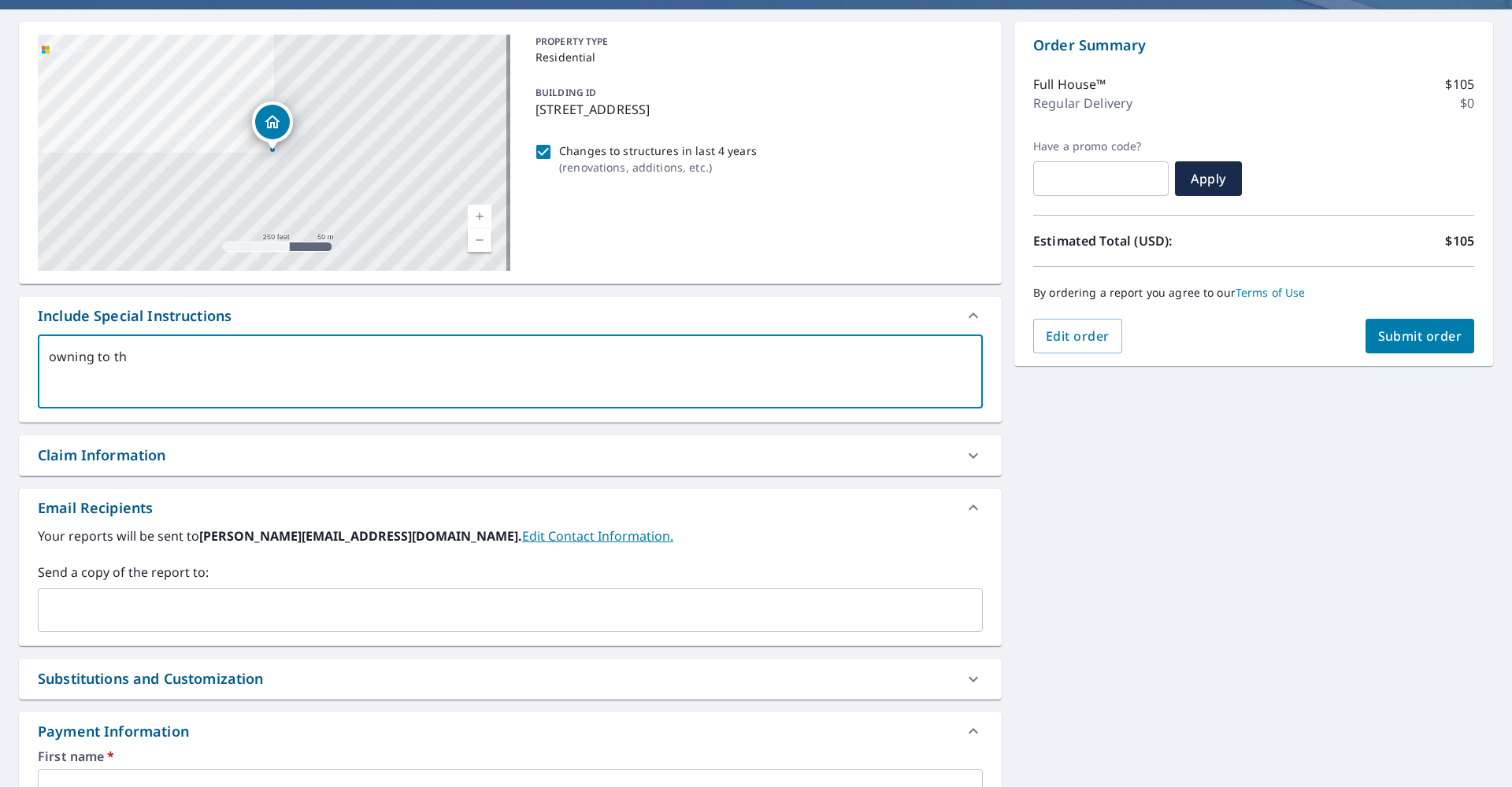
type textarea "x"
type textarea "owning to the"
type textarea "x"
type textarea "owning to the g"
type textarea "x"
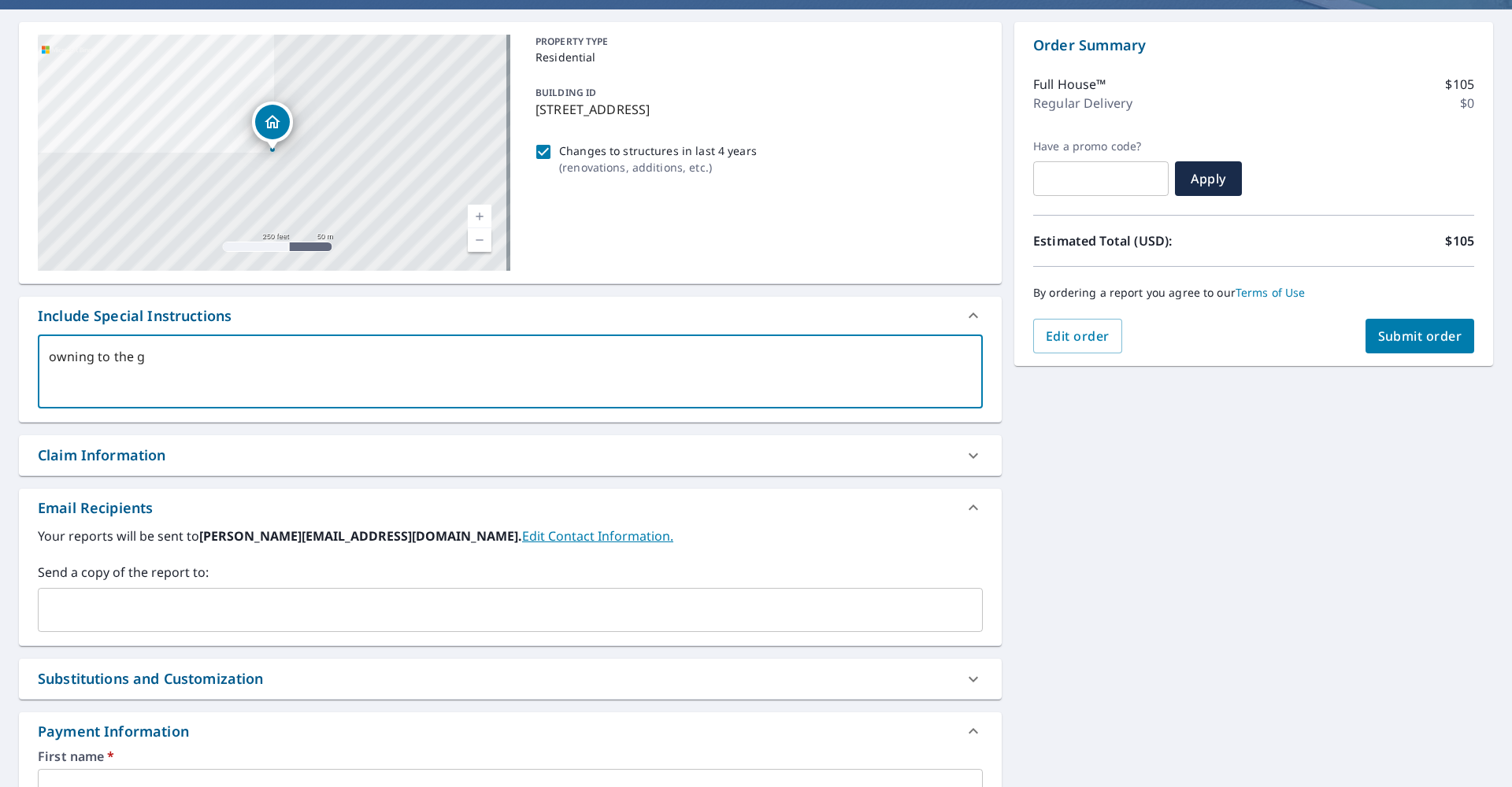
type textarea "owning to the ga"
type textarea "x"
type textarea "owning to the gar"
type textarea "x"
type textarea "owning to the gara"
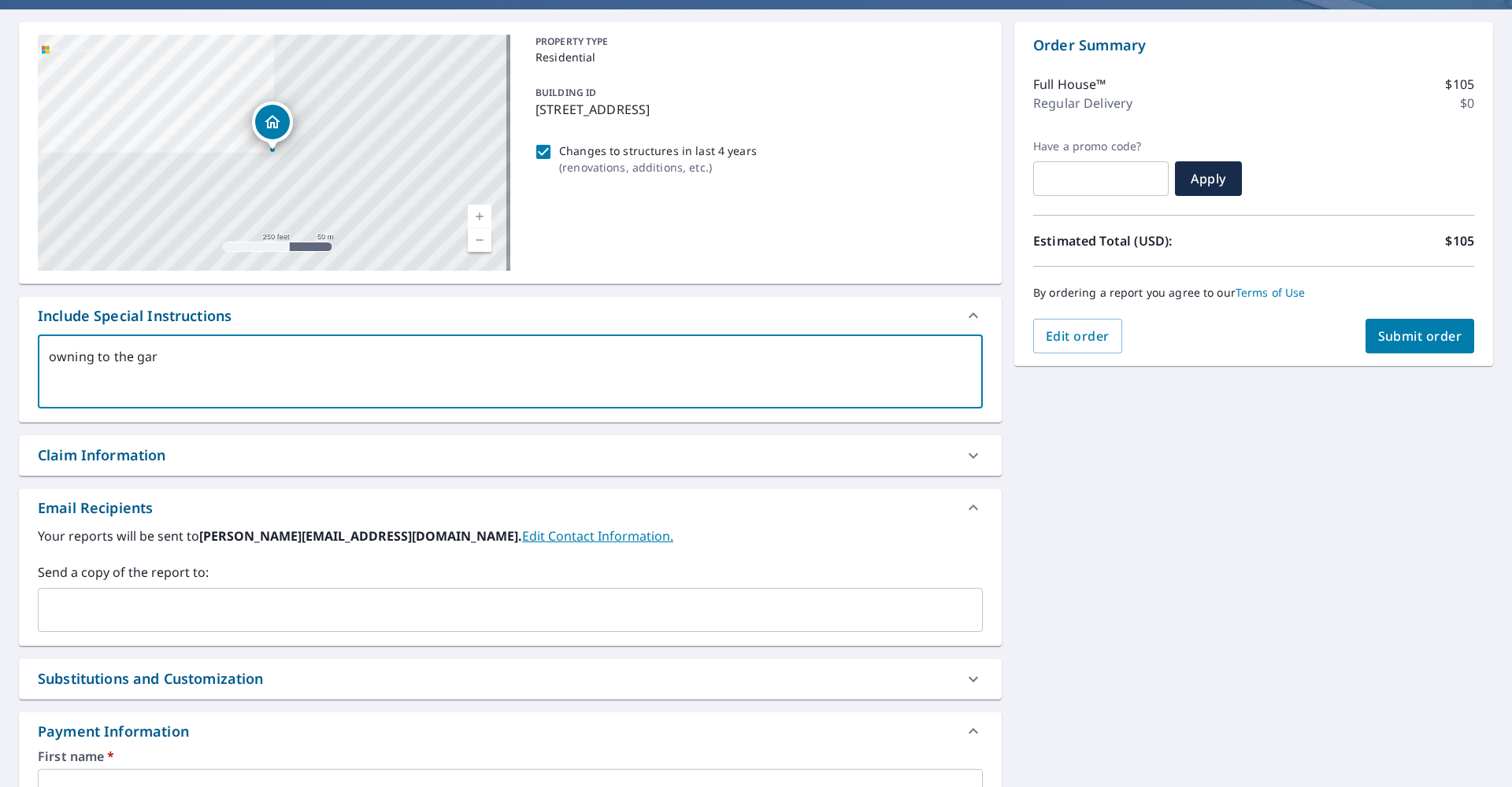
type textarea "x"
type textarea "owning to the garag"
type textarea "x"
type textarea "owning to the garage"
type textarea "x"
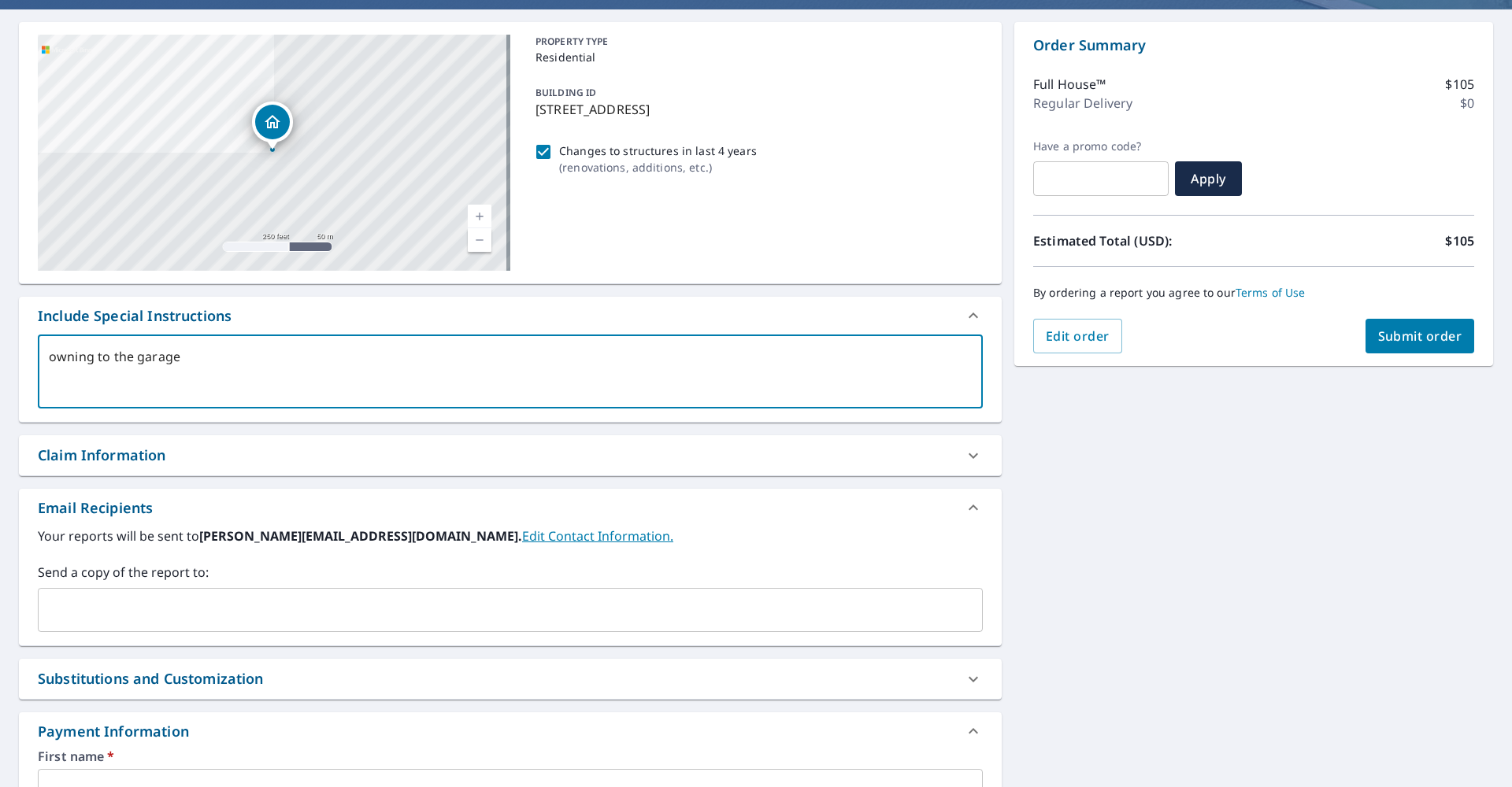
type textarea "owning to the garage"
type textarea "x"
type textarea "owning to the garage s"
type textarea "x"
type textarea "owning to the garage se"
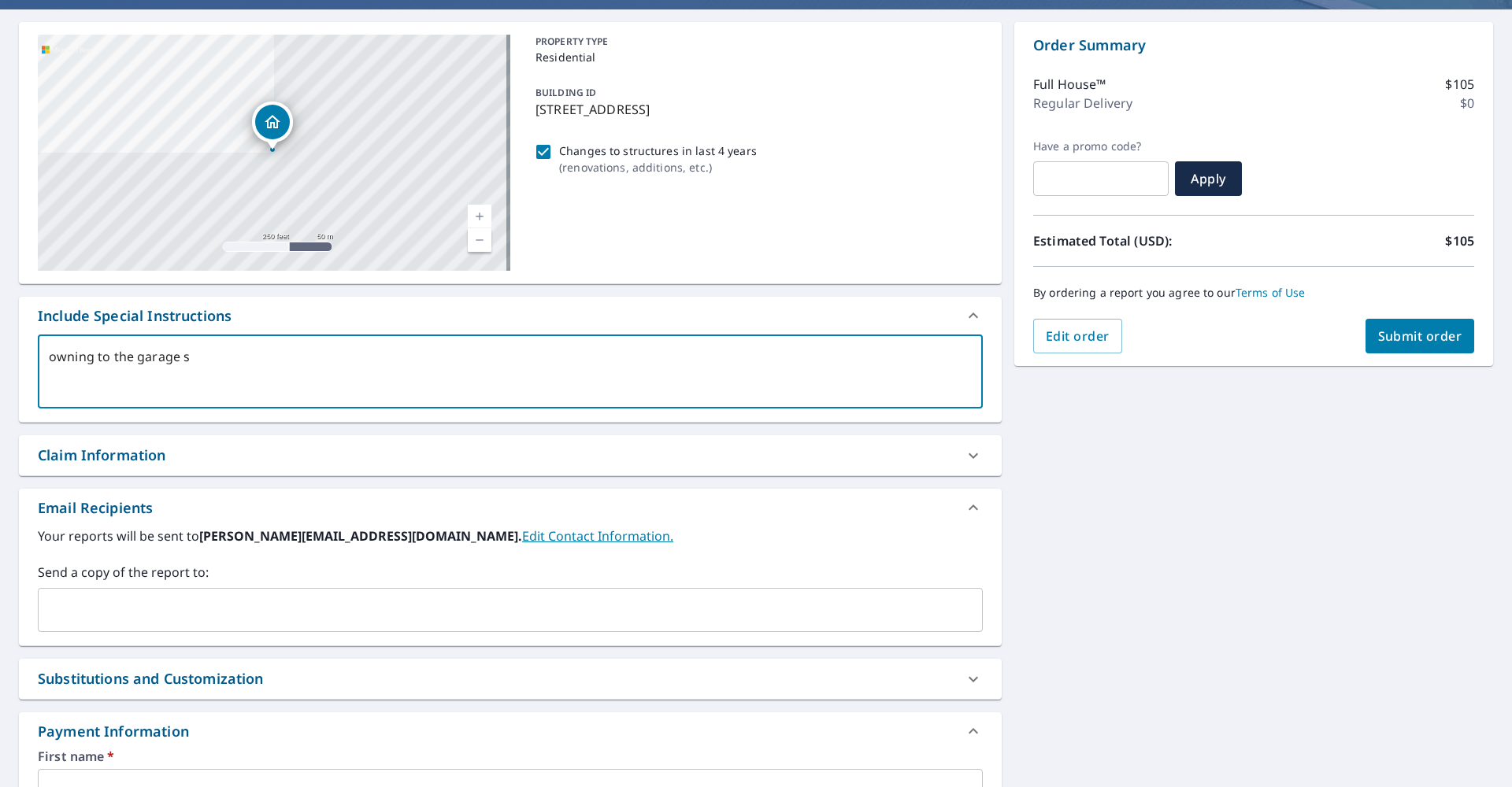
type textarea "x"
type textarea "owning to the garage sec"
type textarea "x"
type textarea "owning to the garage sect"
type textarea "x"
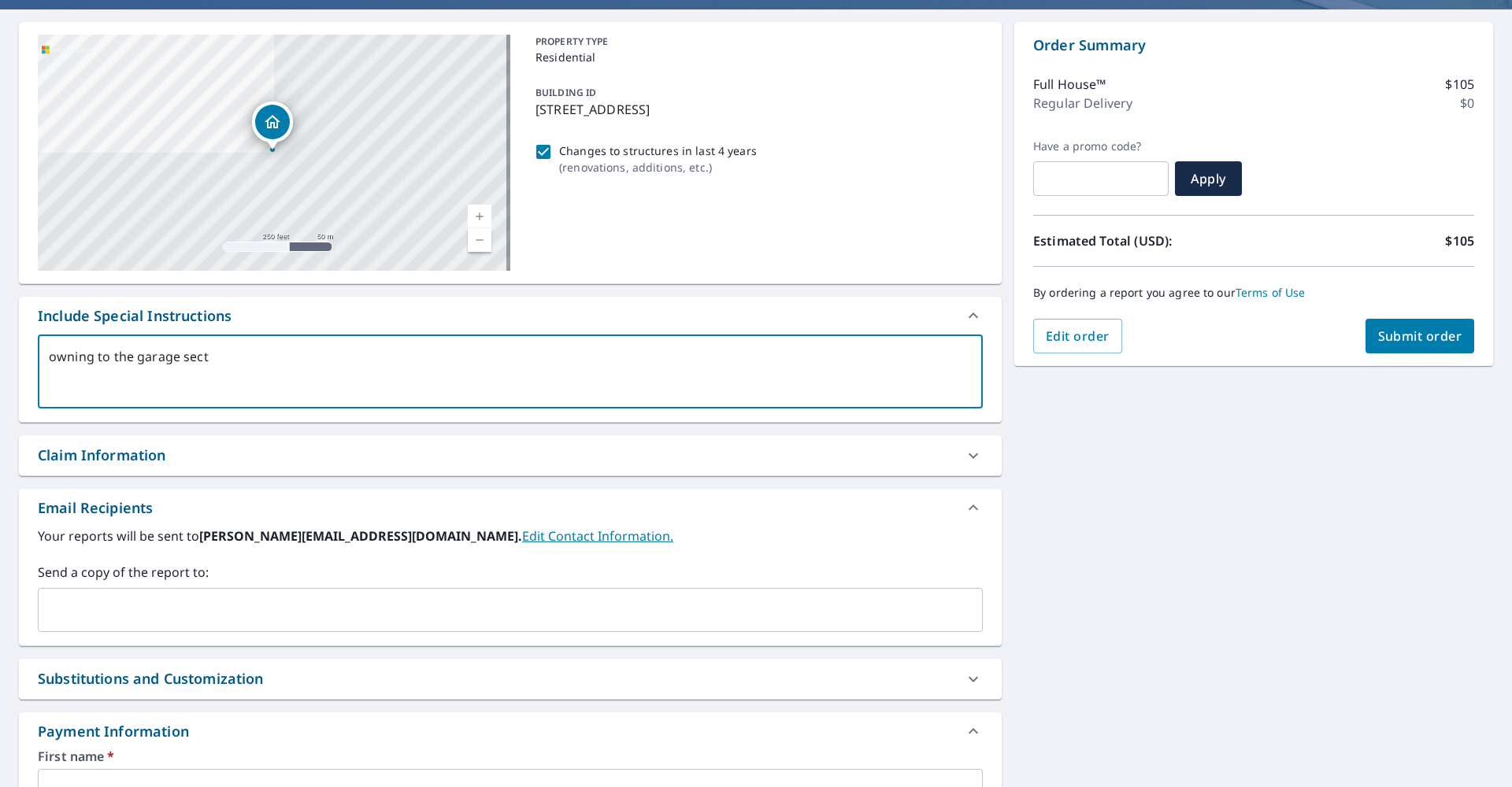
type textarea "owning to the garage secti"
type textarea "x"
type textarea "owning to the garage sectio"
type textarea "x"
type textarea "owning to the garage section"
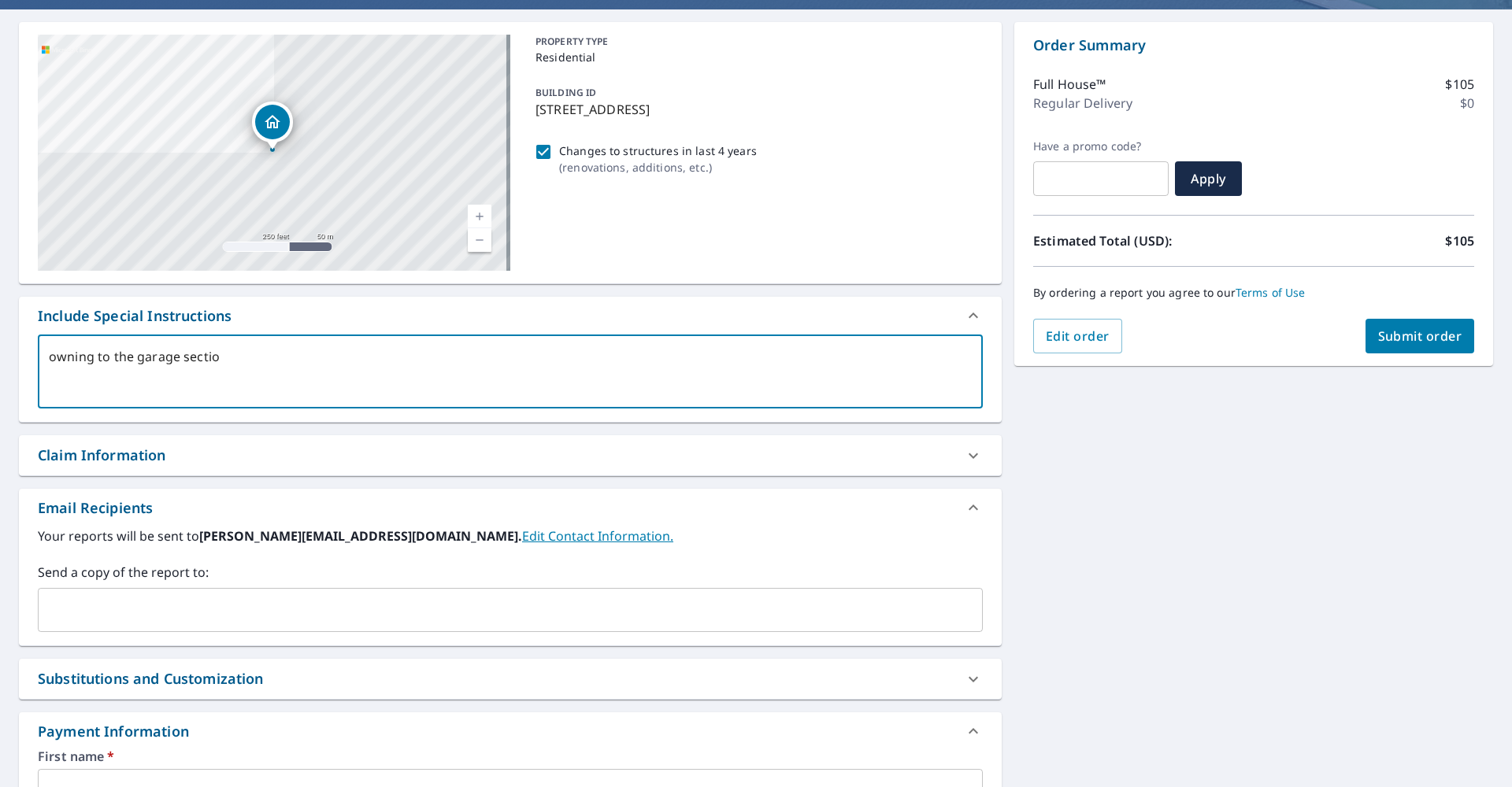
type textarea "x"
type textarea "owning to the garage section"
type textarea "x"
type textarea "owning to the garage section d"
type textarea "x"
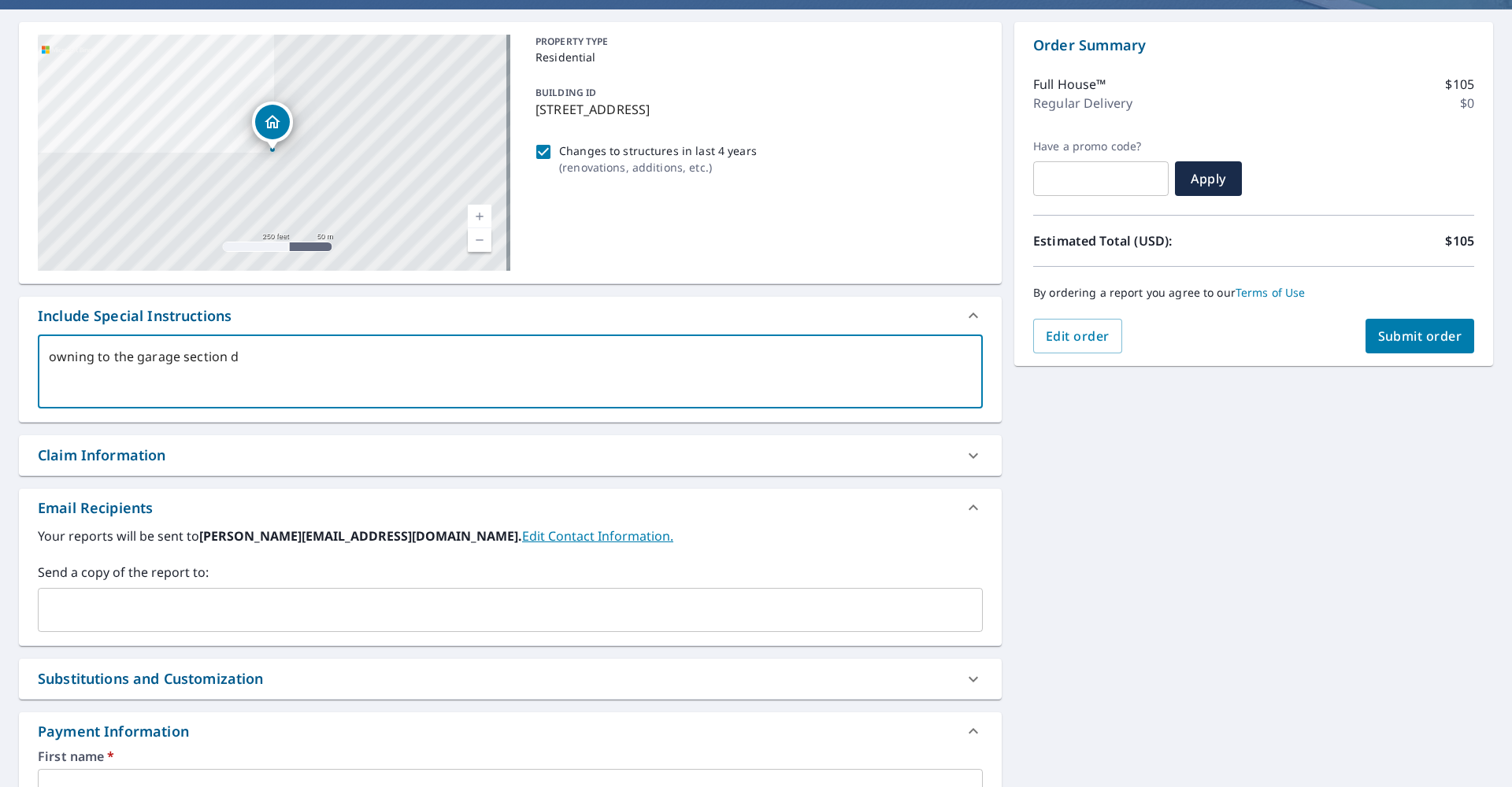
type textarea "owning to the garage section da"
type textarea "x"
type textarea "owning to the garage section dam"
type textarea "x"
type textarea "owning to the garage section dama"
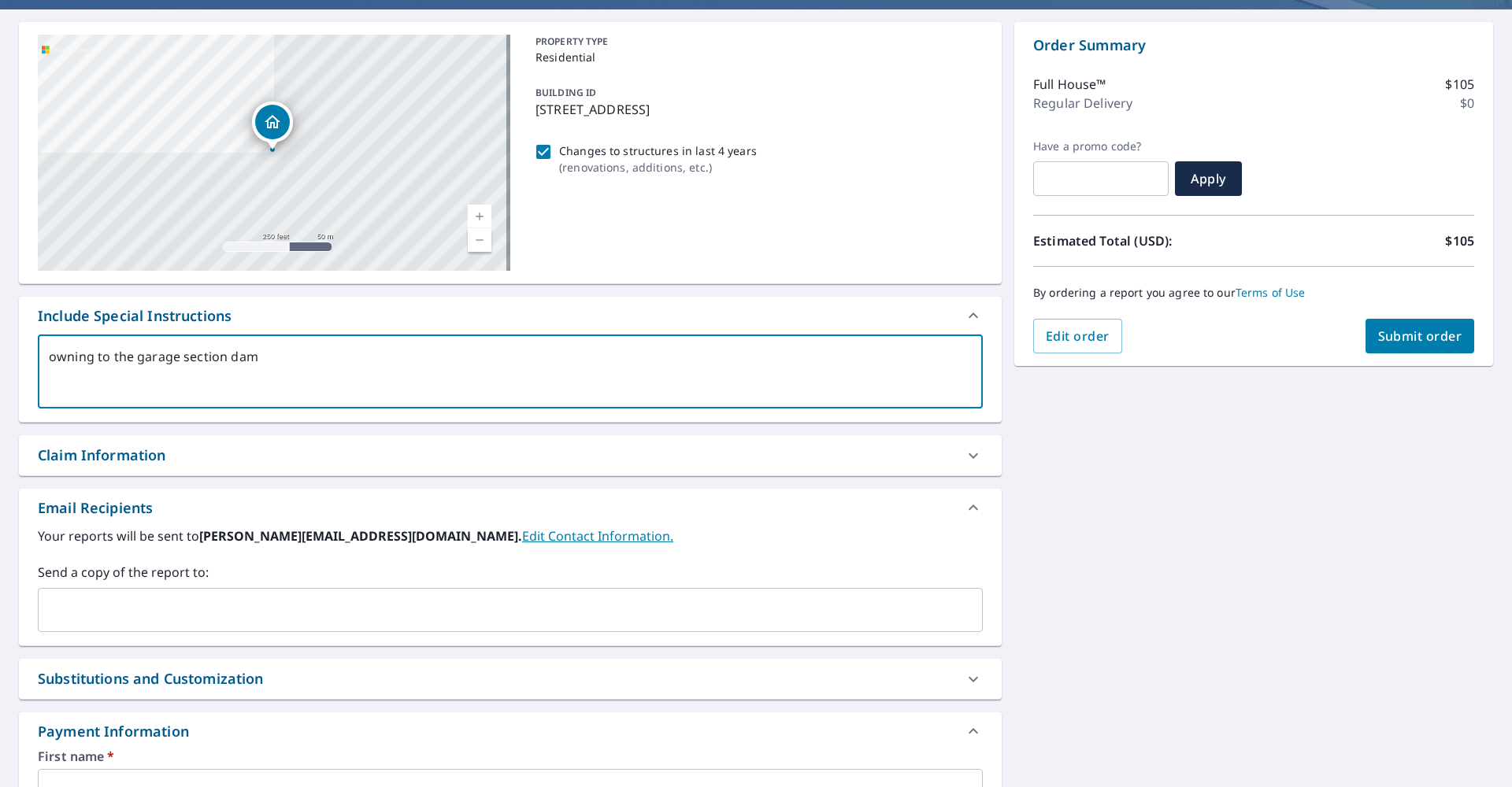
type textarea "x"
type textarea "owning to the garage section damag"
type textarea "x"
type textarea "owning to the garage section damage"
type textarea "x"
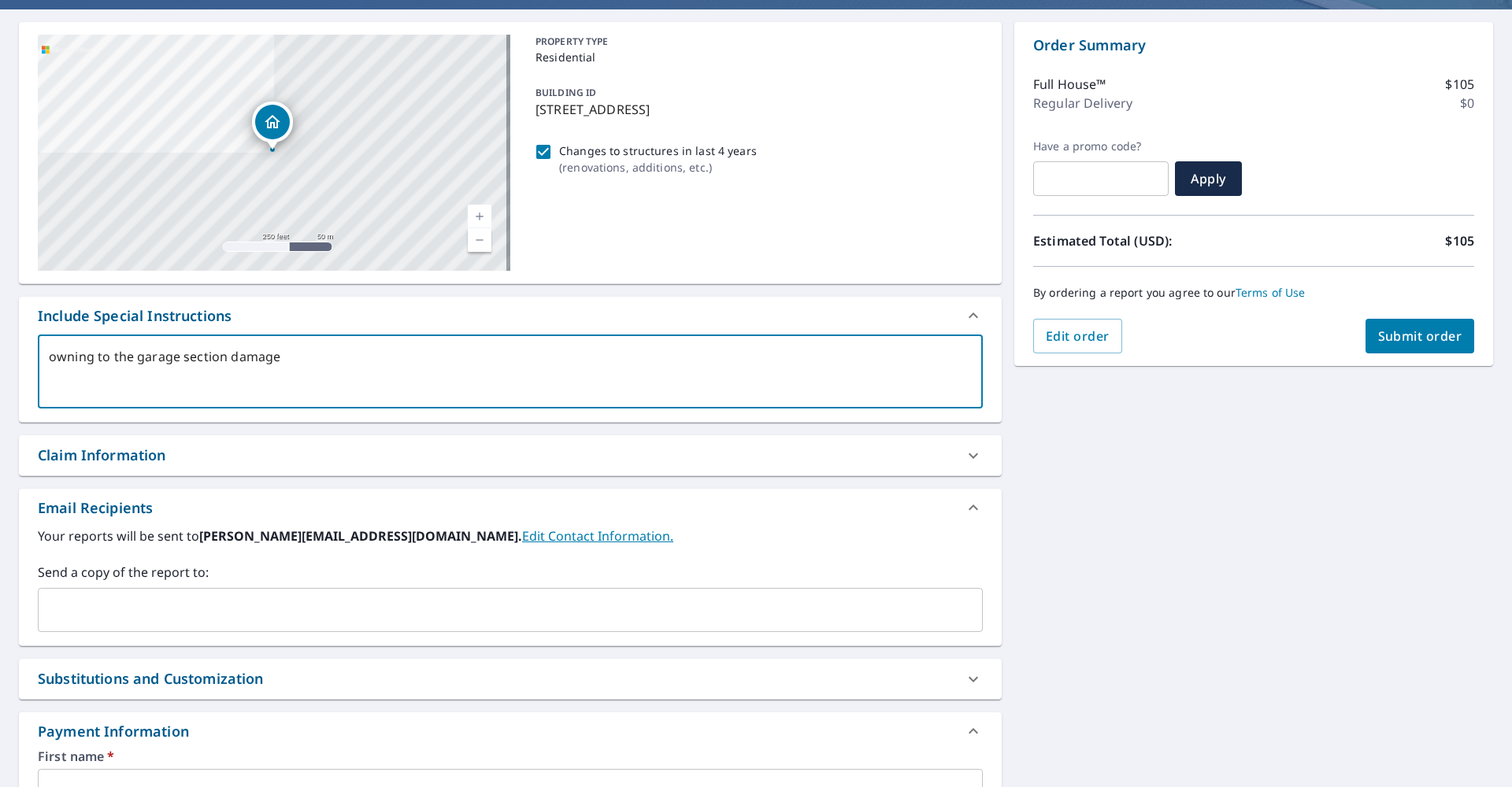
type textarea "owning to the garage section damaged"
type textarea "x"
type textarea "owning to the garage section damaged"
type textarea "x"
type textarea "owning to the garage section damaged b"
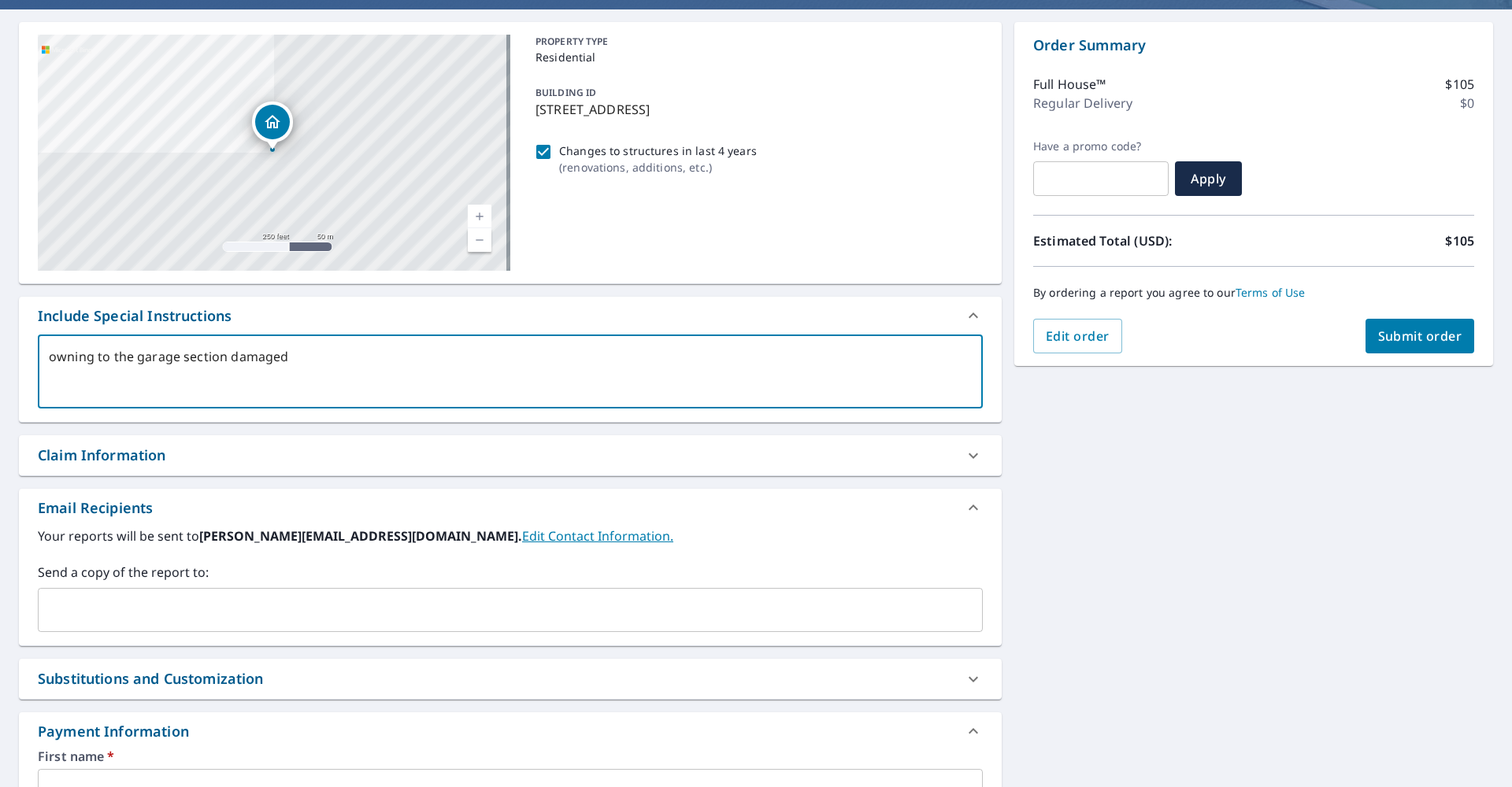
type textarea "x"
type textarea "owning to the garage section damaged by"
type textarea "x"
type textarea "owning to the garage section damaged by"
type textarea "x"
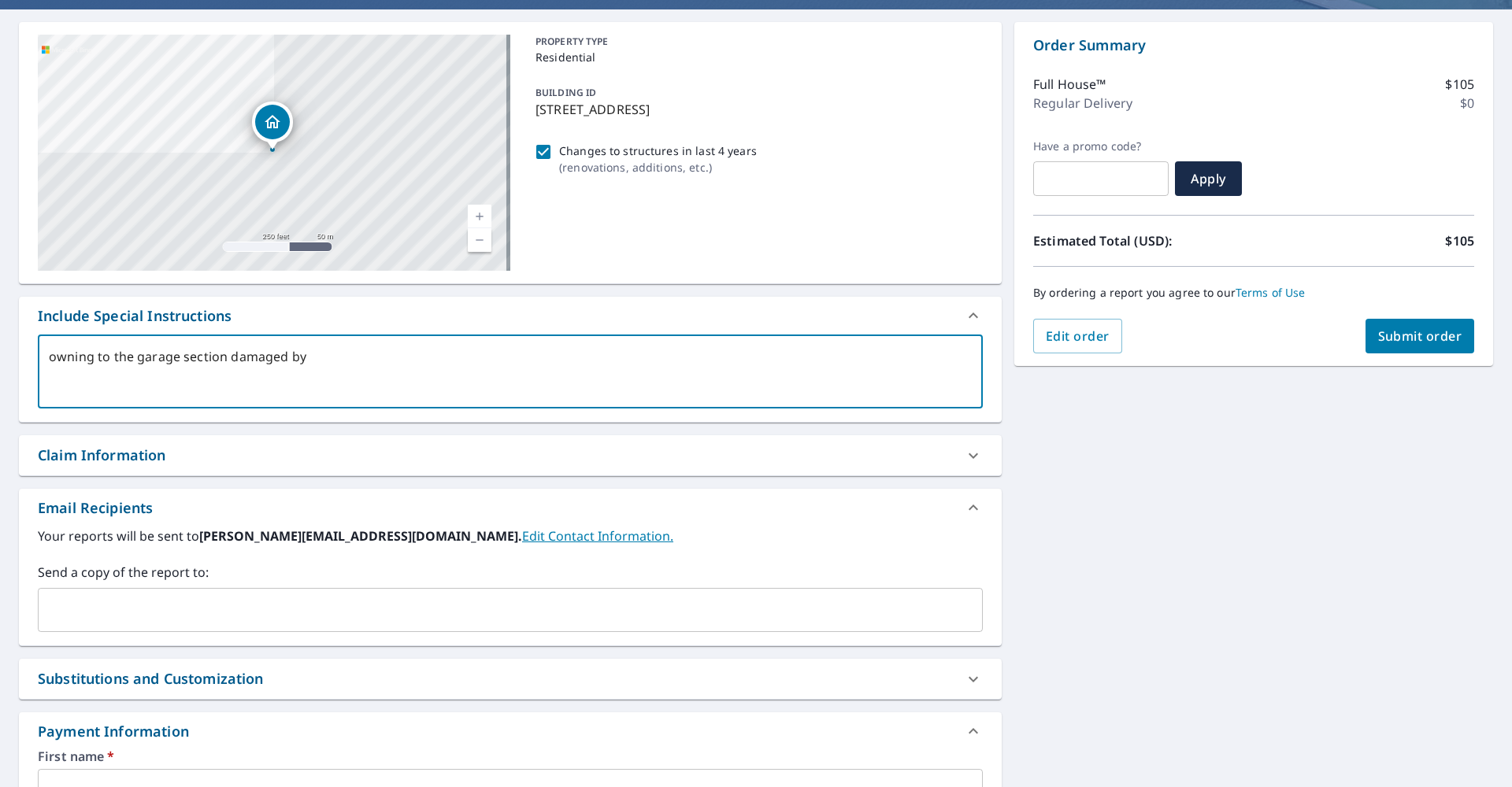
type textarea "owning to the garage section damaged by a"
type textarea "x"
type textarea "owning to the garage section damaged by a"
type textarea "x"
type textarea "owning to the garage section damaged by a r"
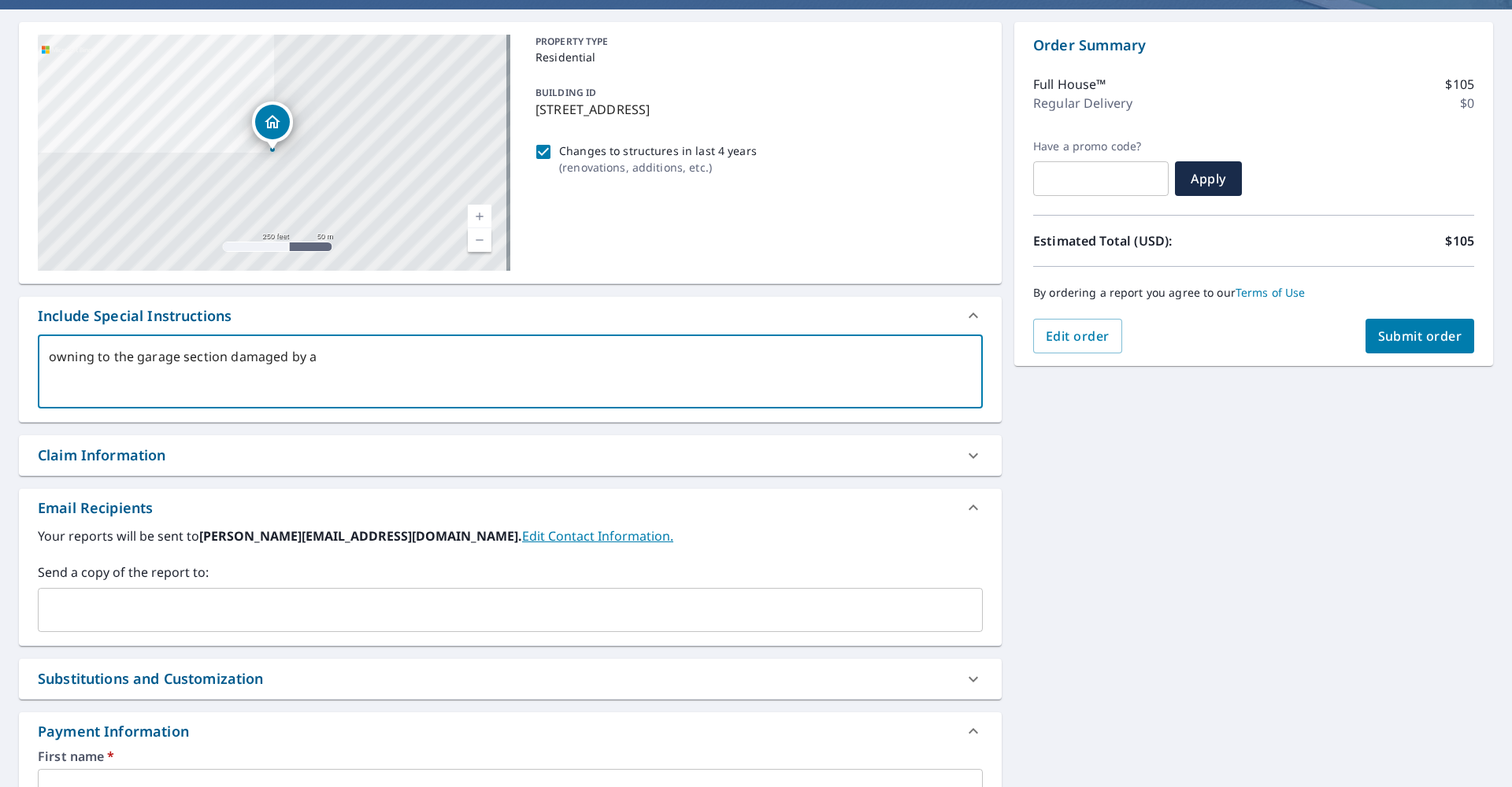
type textarea "x"
type textarea "owning to the garage section damaged by a re"
type textarea "x"
type textarea "owning to the garage section damaged by a ren"
type textarea "x"
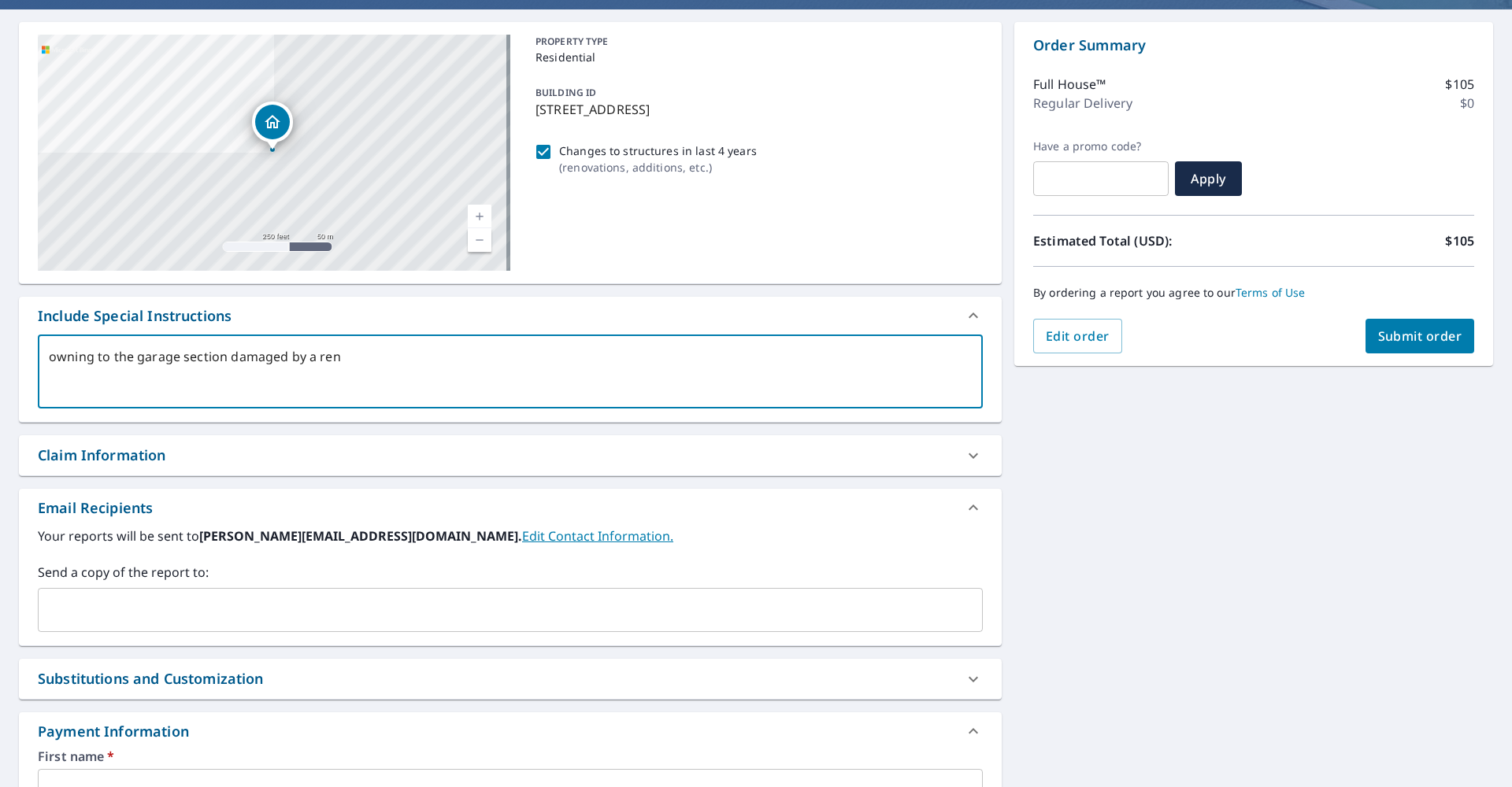
type textarea "owning to the garage section damaged by a rent"
type textarea "x"
type textarea "owning to the garage section damaged by a rente"
type textarea "x"
type textarea "owning to the garage section damaged by a rented"
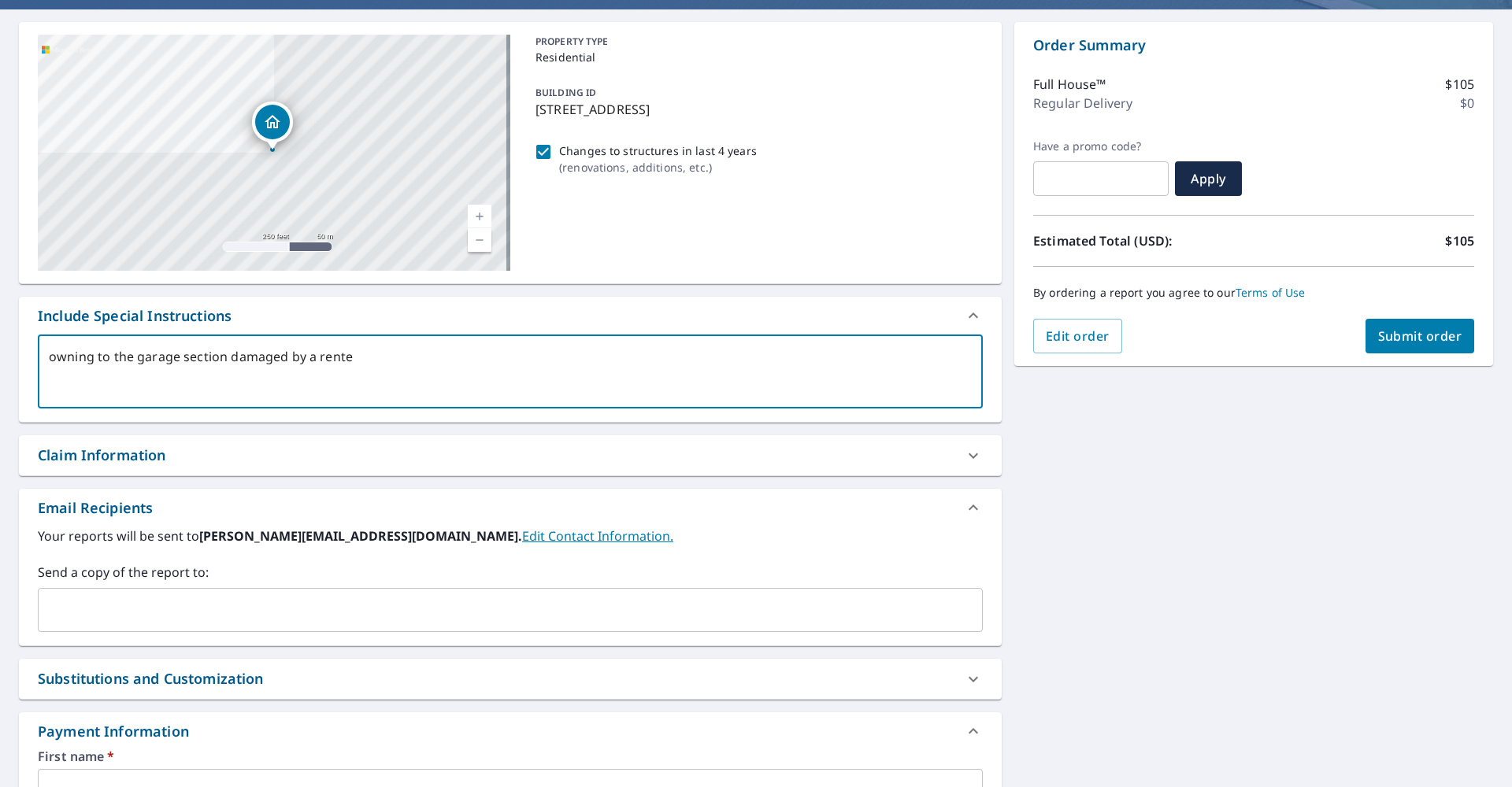
type textarea "x"
type textarea "owning to the garage section damaged by a rented"
type textarea "x"
type textarea "owning to the garage section damaged by a rented t"
type textarea "x"
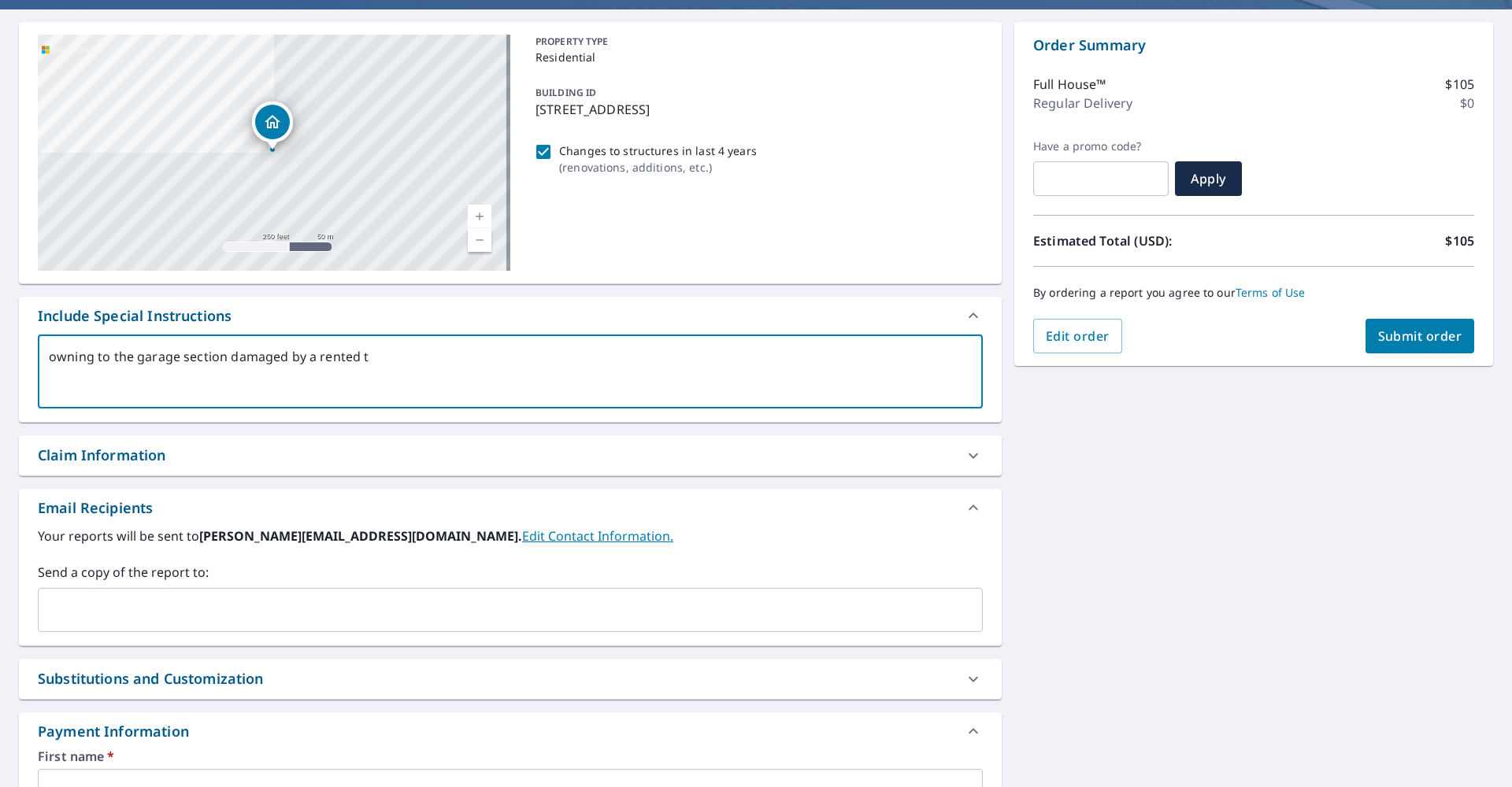
type textarea "owning to the garage section damaged by a rented tr"
type textarea "x"
type textarea "owning to the garage section damaged by a rented tru"
type textarea "x"
type textarea "owning to the garage section damaged by a rented truy"
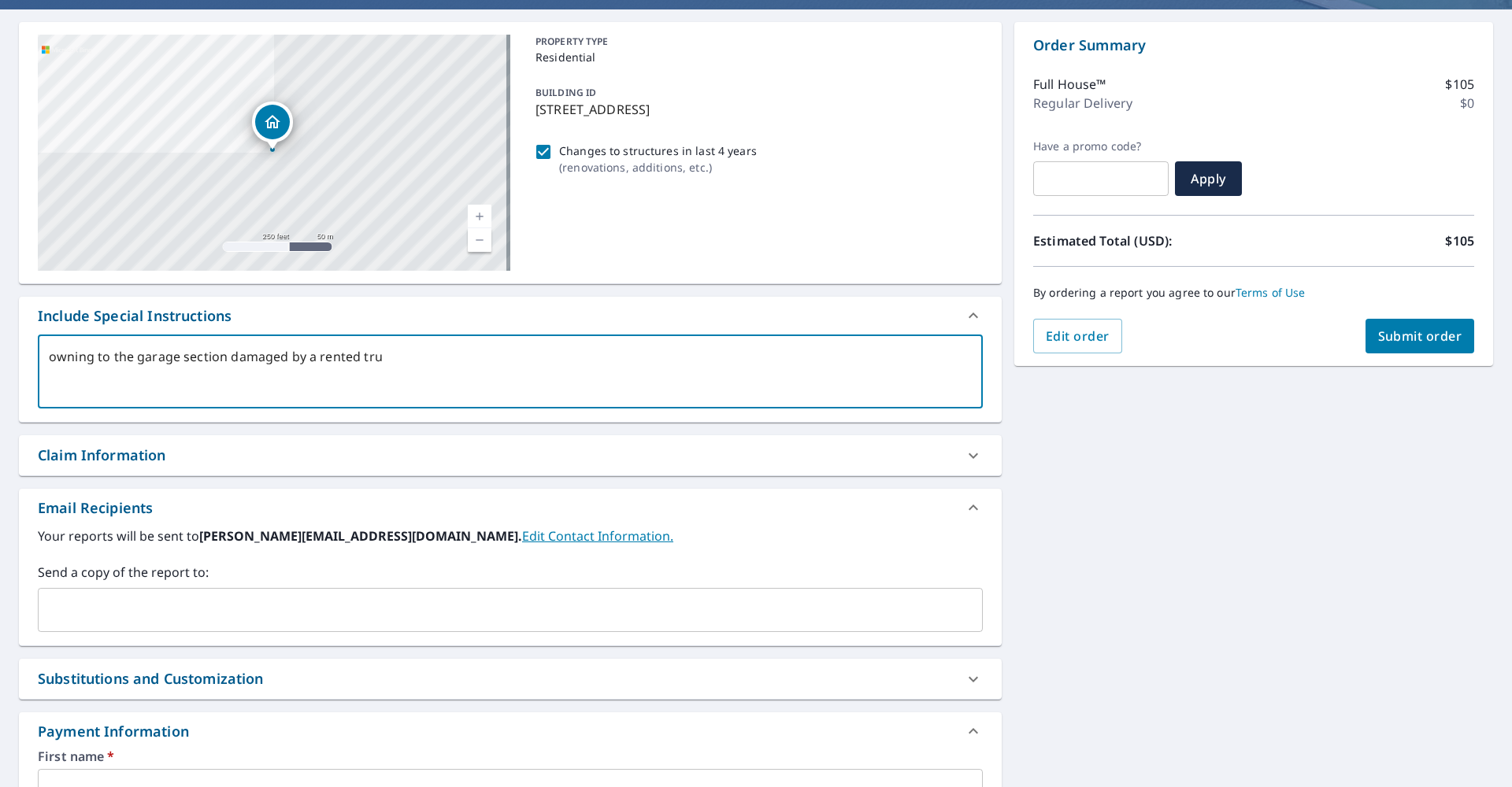
type textarea "x"
type textarea "owning to the garage section damaged by a rented tru"
type textarea "x"
type textarea "owning to the garage section damaged by a rented truc"
type textarea "x"
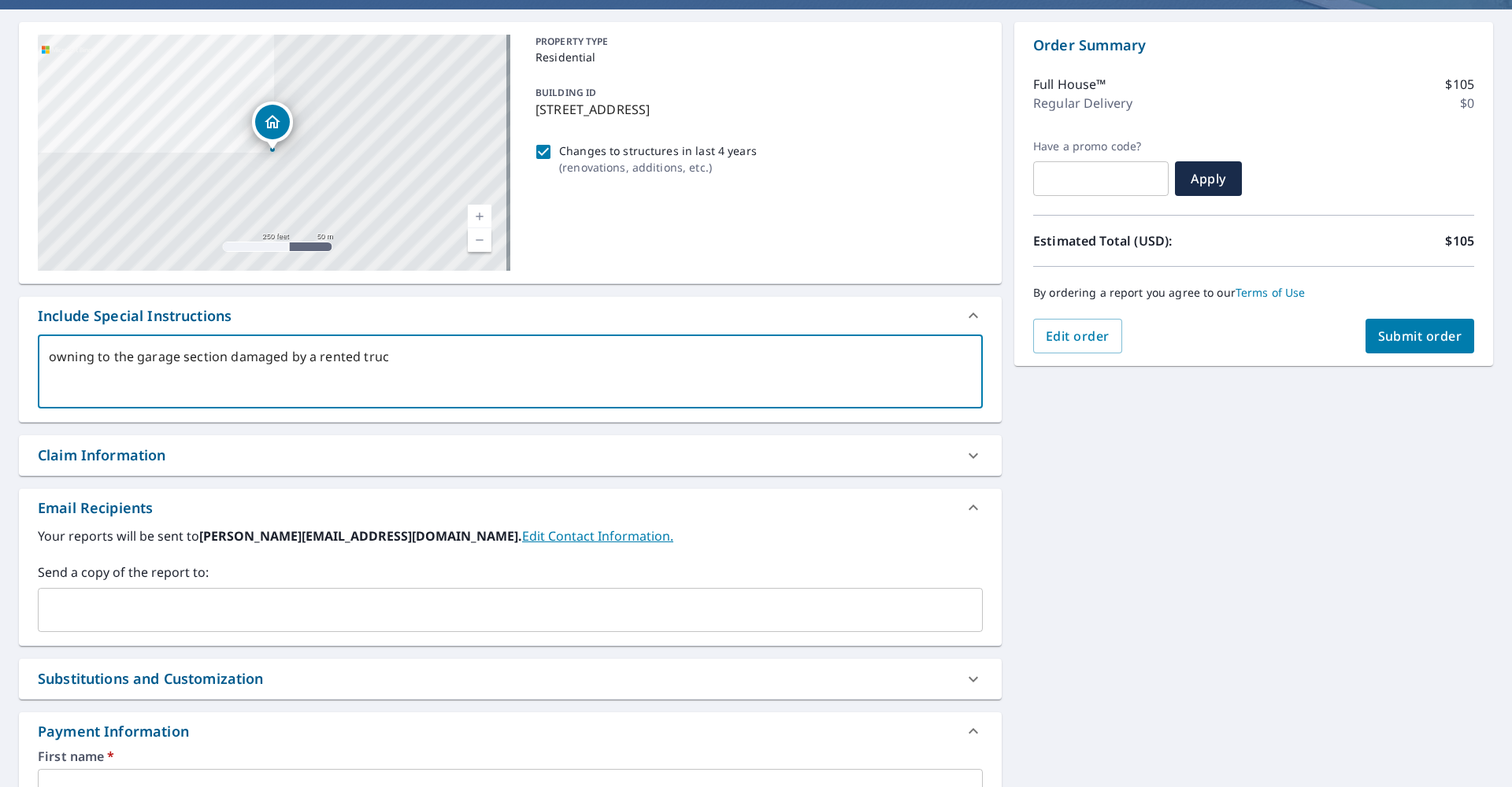
type textarea "owning to the garage section damaged by a rented truck"
type textarea "x"
type textarea "owning to the garage section damaged by a rented truck"
type textarea "x"
type textarea "owning to the garage section damaged by a rented truck"
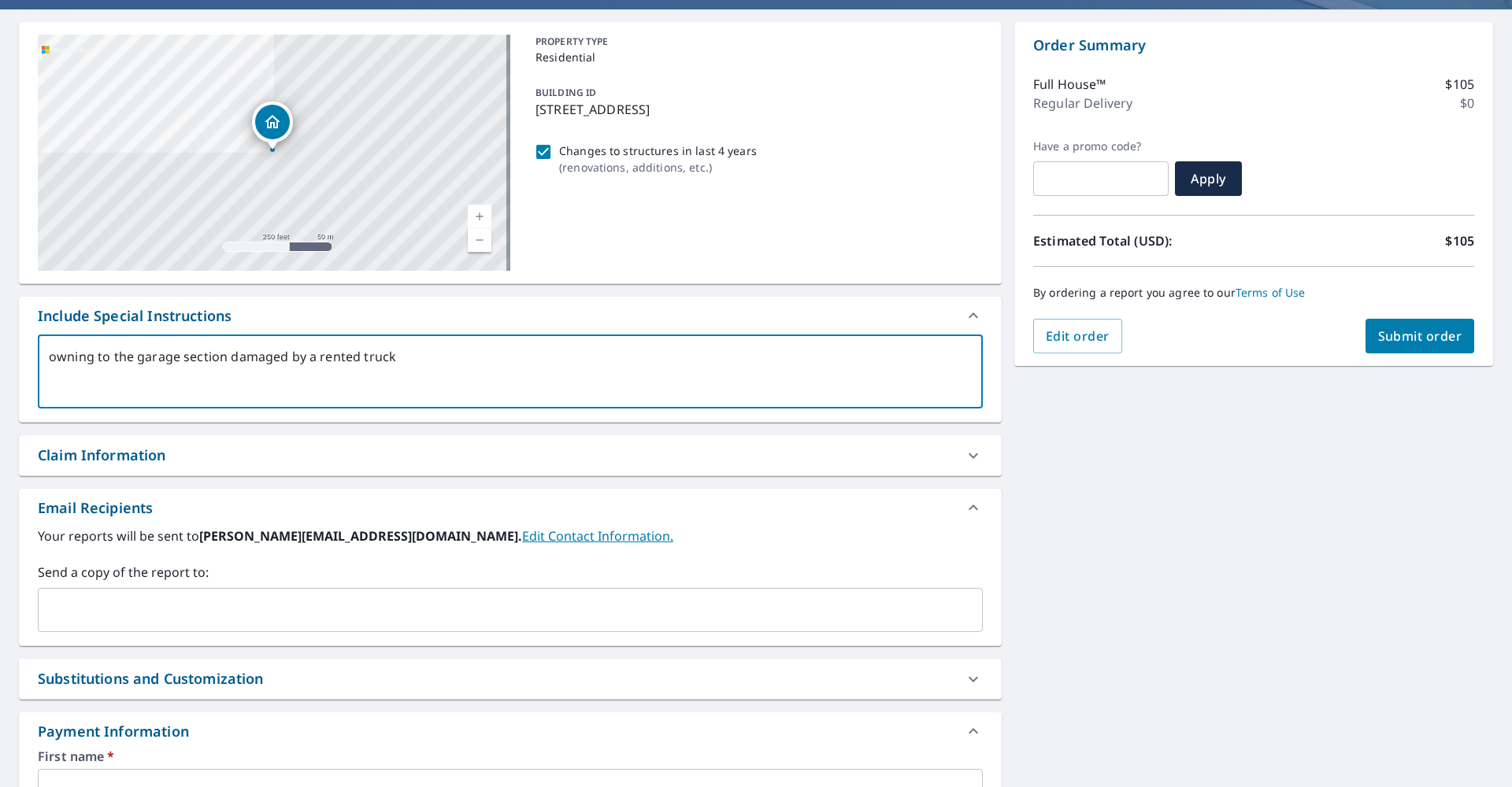
type textarea "x"
type textarea "owning to the garage section damaged by a rented truck."
type textarea "x"
type textarea "owning to the garage section damaged by a rented truck."
type textarea "x"
